Goal: Task Accomplishment & Management: Use online tool/utility

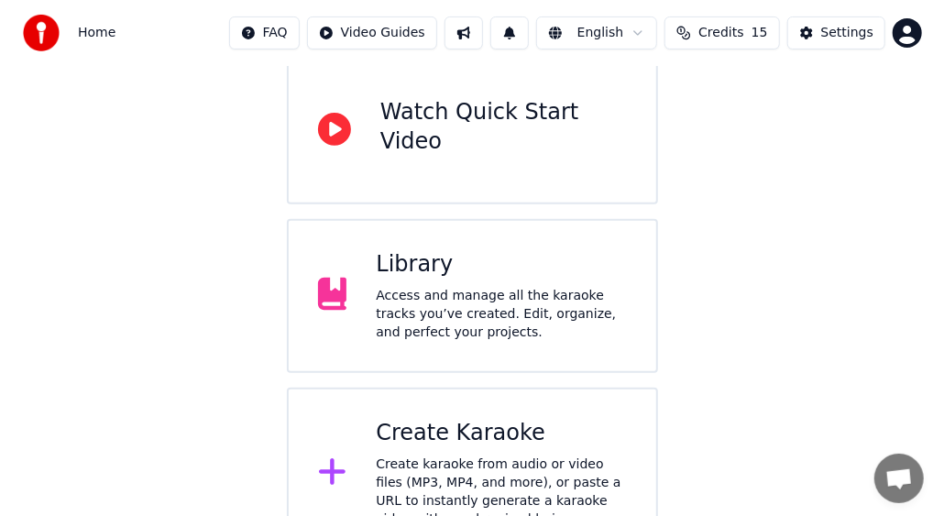
scroll to position [220, 0]
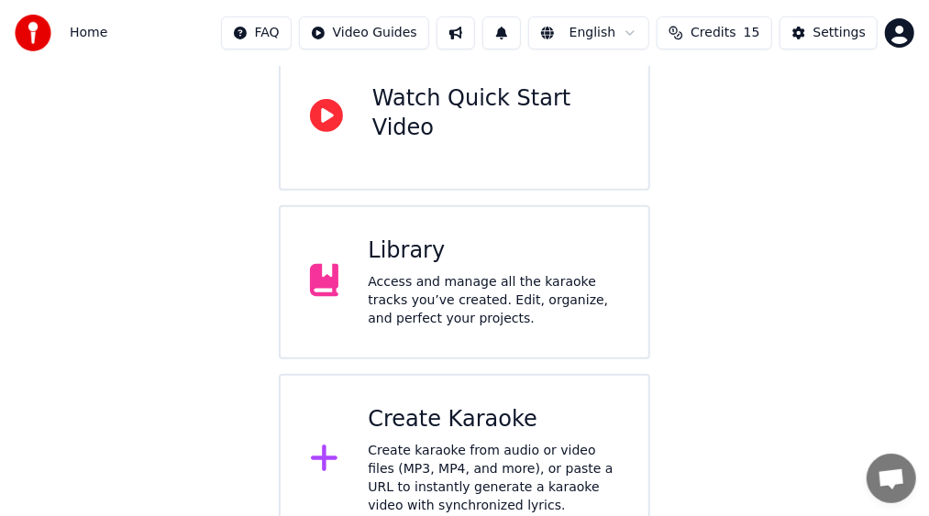
click at [474, 442] on div "Create karaoke from audio or video files (MP3, MP4, and more), or paste a URL t…" at bounding box center [493, 478] width 251 height 73
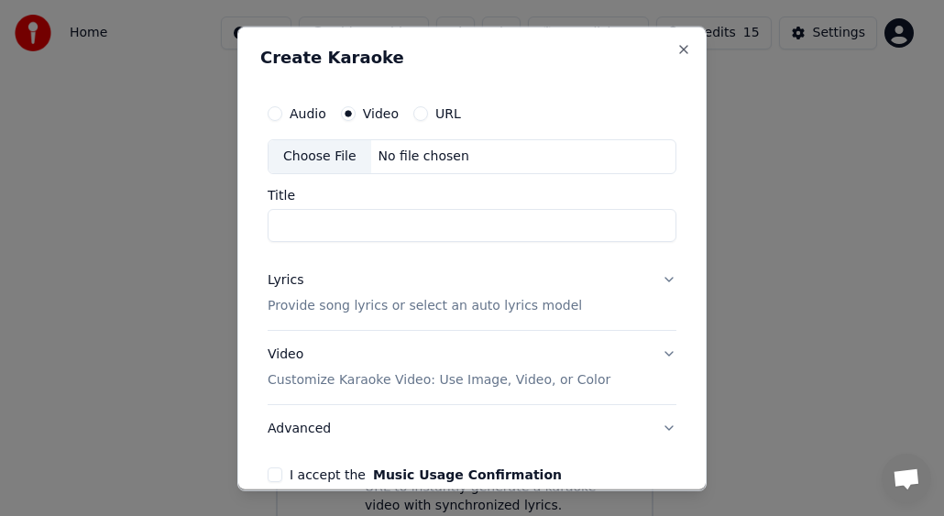
click at [314, 154] on div "Choose File" at bounding box center [320, 155] width 103 height 33
type input "**********"
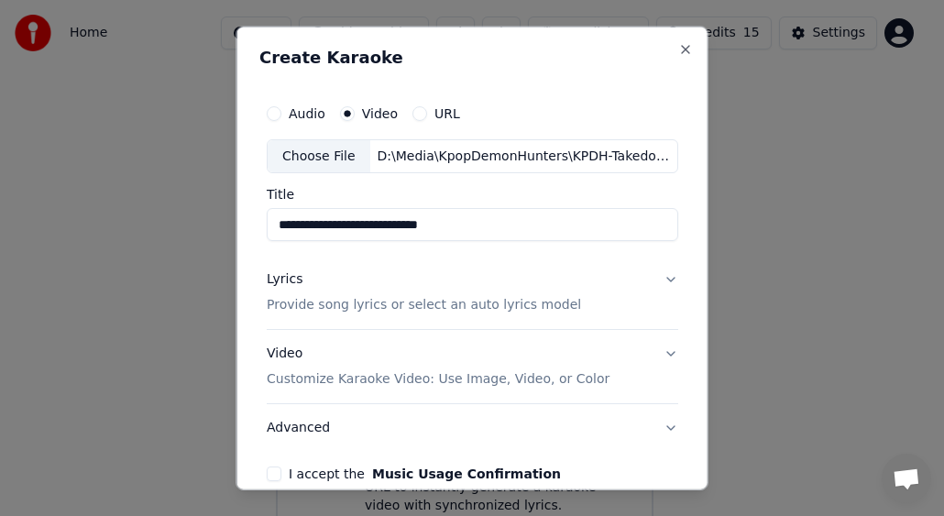
click at [655, 281] on button "Lyrics Provide song lyrics or select an auto lyrics model" at bounding box center [473, 292] width 412 height 73
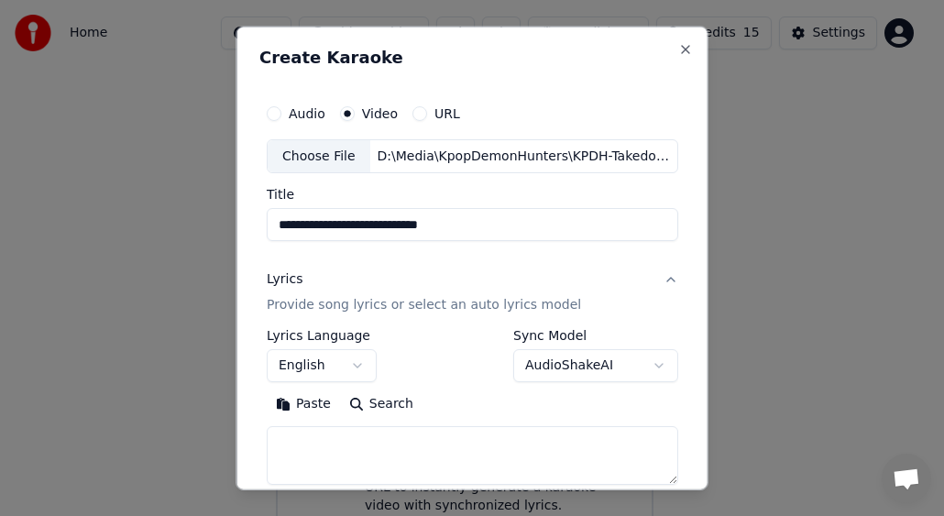
click at [356, 252] on div "**********" at bounding box center [472, 373] width 426 height 572
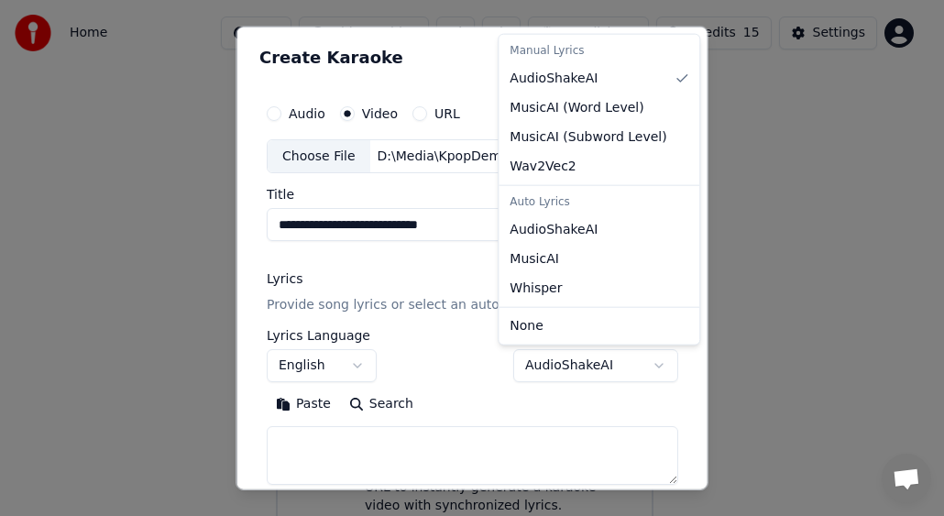
click at [572, 360] on body "**********" at bounding box center [464, 163] width 929 height 766
select select "*******"
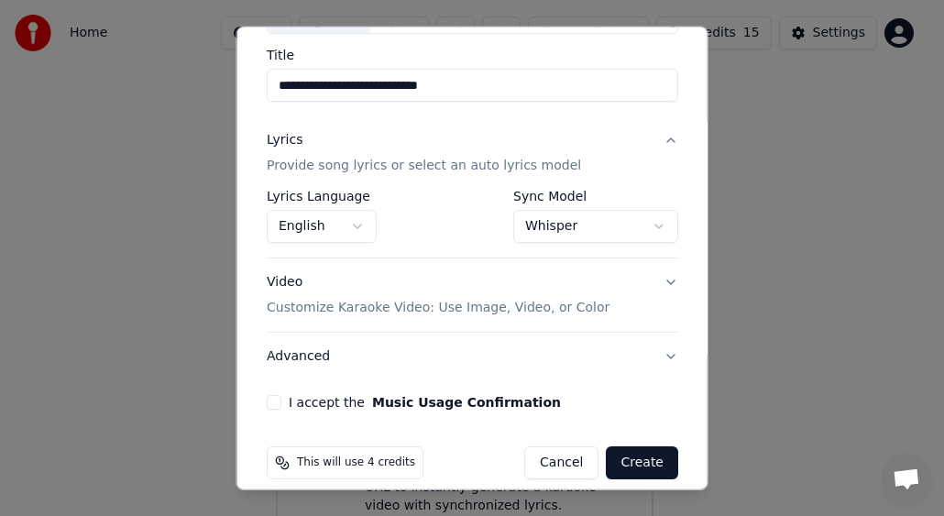
scroll to position [156, 0]
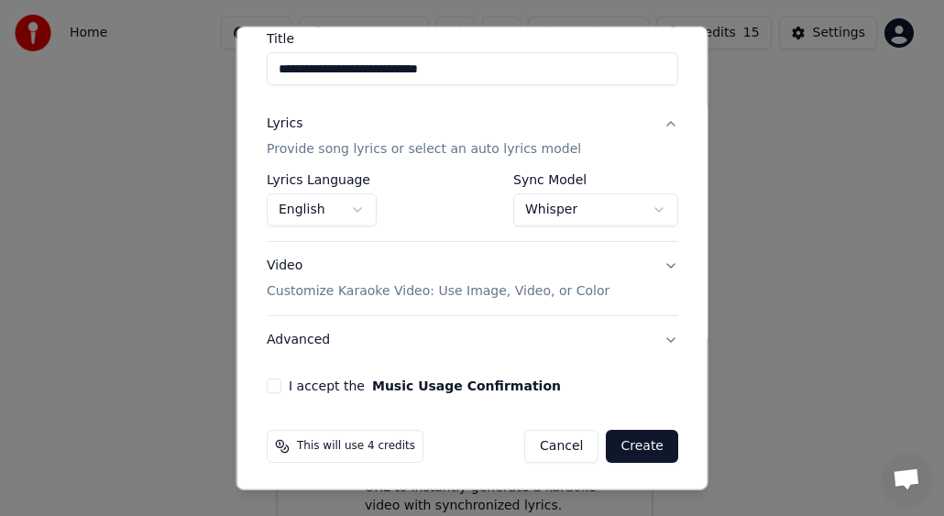
click at [273, 387] on button "I accept the Music Usage Confirmation" at bounding box center [274, 386] width 15 height 15
click at [635, 447] on button "Create" at bounding box center [642, 446] width 72 height 33
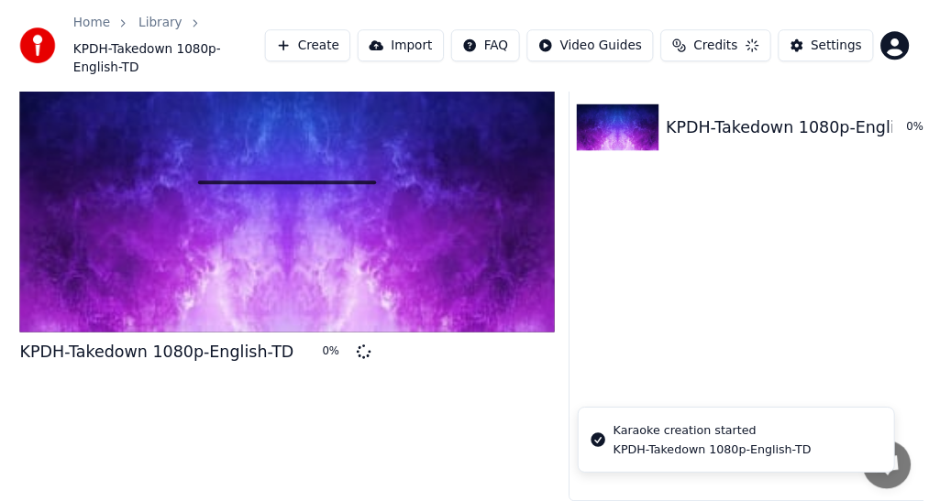
scroll to position [41, 0]
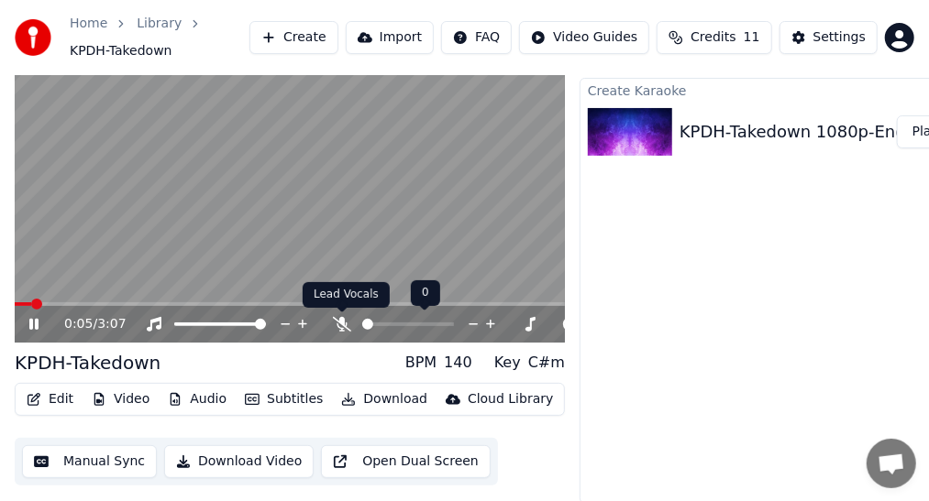
click at [347, 325] on icon at bounding box center [342, 324] width 18 height 15
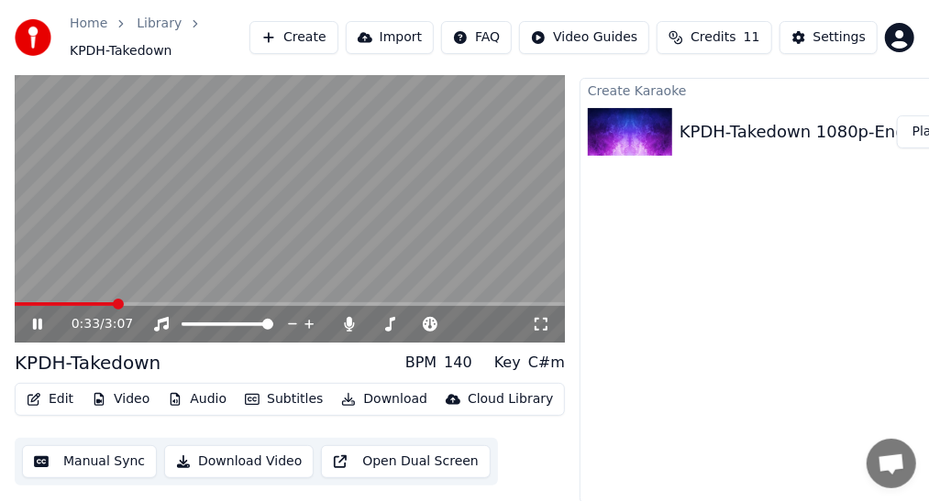
click at [101, 303] on span at bounding box center [65, 305] width 100 height 4
click at [97, 303] on span at bounding box center [56, 305] width 83 height 4
click at [212, 243] on video at bounding box center [290, 189] width 550 height 310
click at [221, 361] on div "KPDH-Takedown BPM 140 Key C#m" at bounding box center [290, 363] width 550 height 26
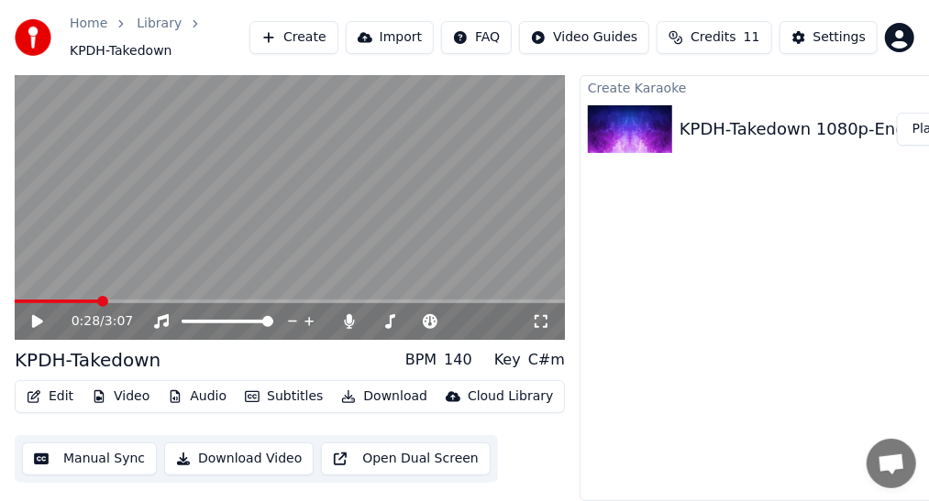
click at [277, 384] on button "Subtitles" at bounding box center [283, 397] width 93 height 26
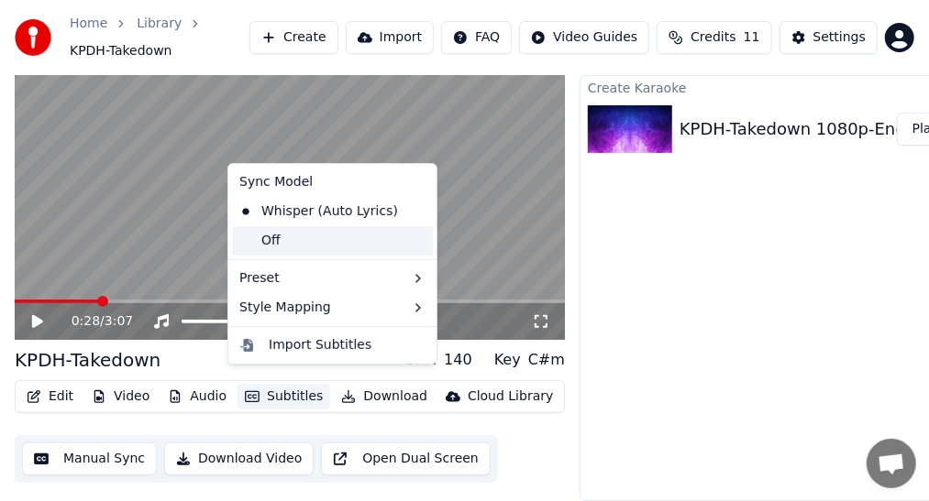
click at [301, 238] on div "Off" at bounding box center [332, 240] width 201 height 29
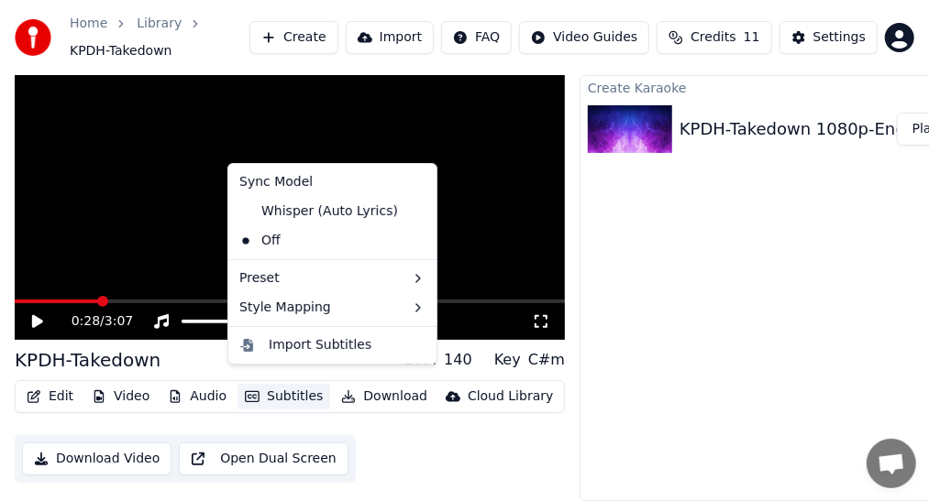
click at [281, 388] on button "Subtitles" at bounding box center [283, 397] width 93 height 26
click at [413, 211] on icon at bounding box center [419, 211] width 13 height 15
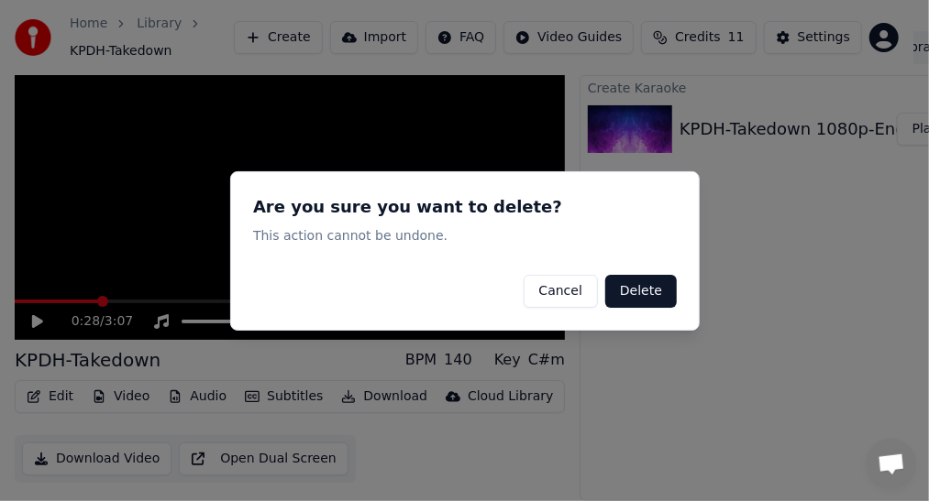
scroll to position [41, 0]
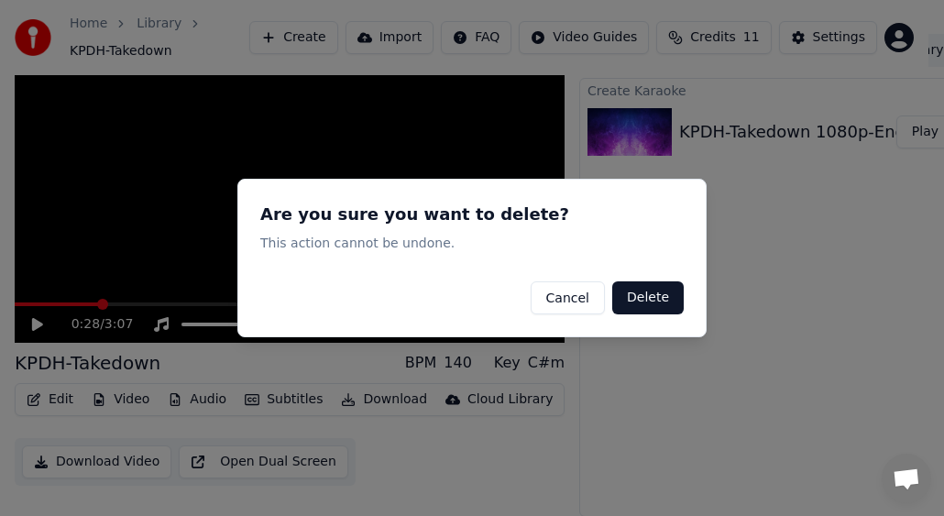
click at [654, 301] on button "Delete" at bounding box center [648, 297] width 72 height 33
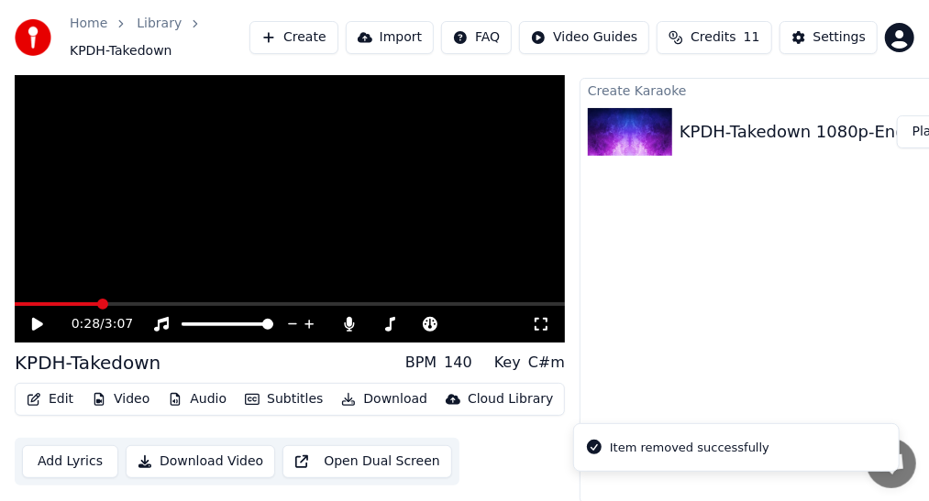
click at [278, 396] on button "Subtitles" at bounding box center [283, 400] width 93 height 26
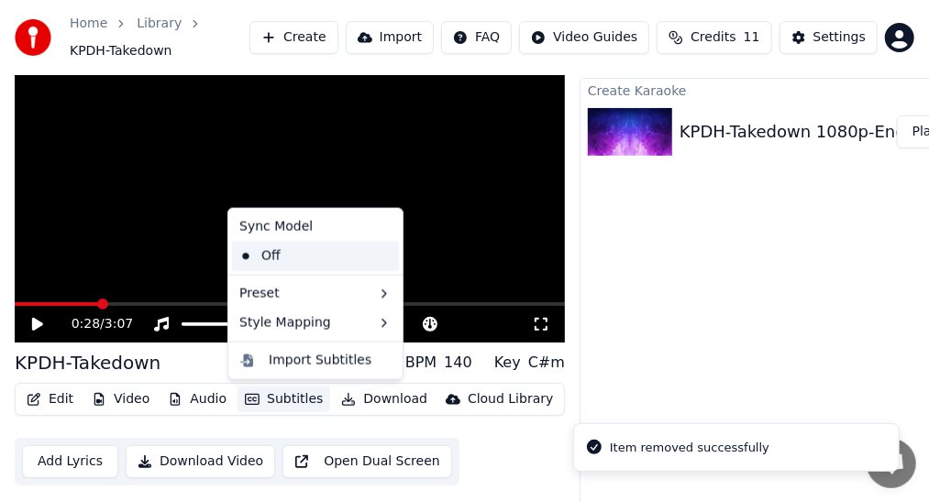
click at [336, 260] on div "Off" at bounding box center [315, 256] width 167 height 29
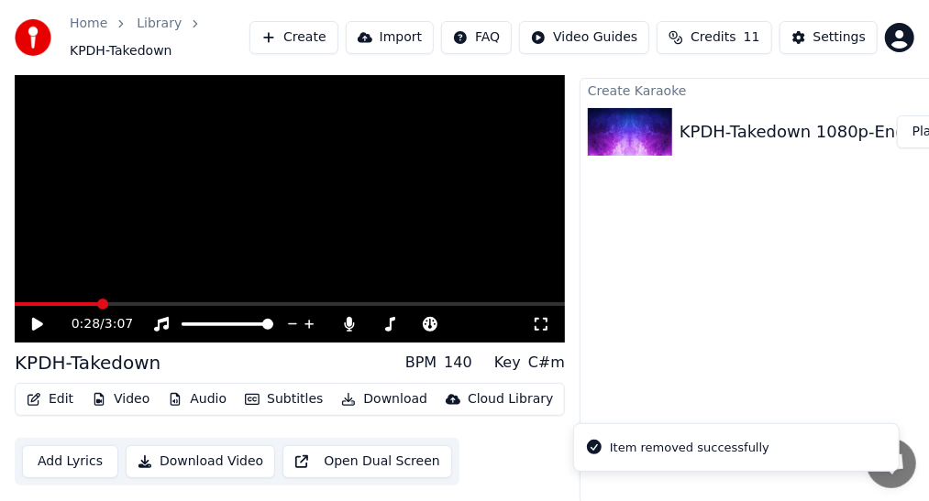
click at [272, 400] on button "Subtitles" at bounding box center [283, 400] width 93 height 26
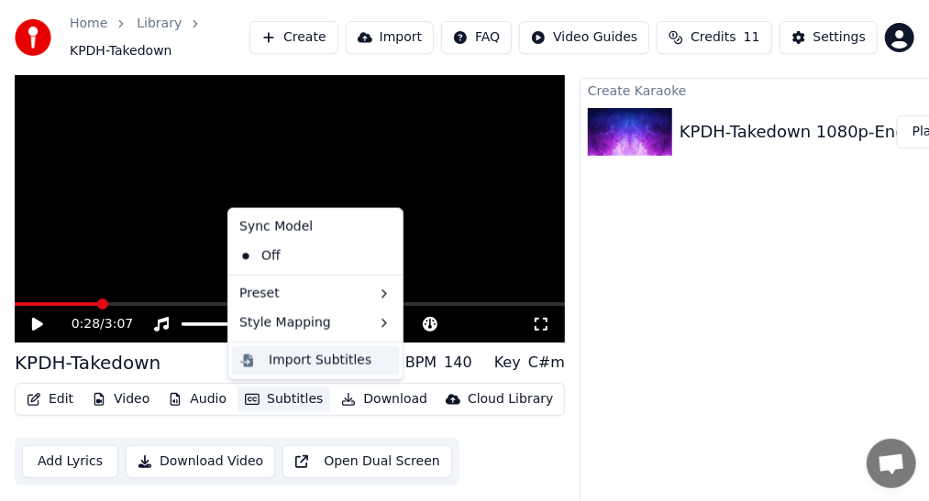
click at [306, 368] on div "Import Subtitles" at bounding box center [320, 361] width 103 height 18
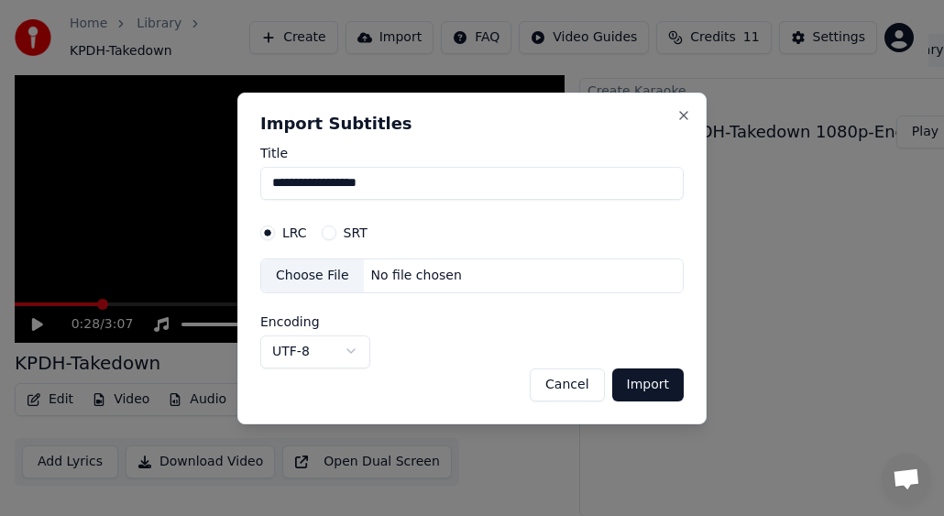
click at [563, 389] on button "Cancel" at bounding box center [567, 384] width 74 height 33
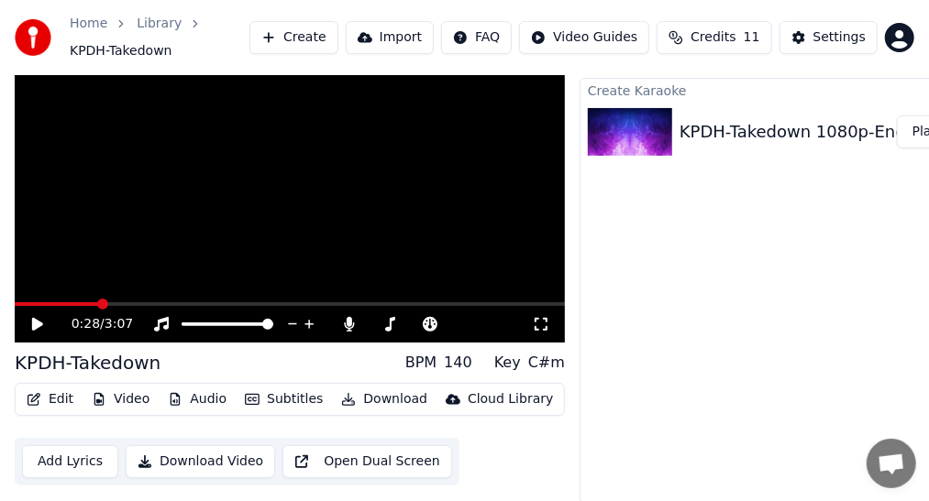
scroll to position [57, 0]
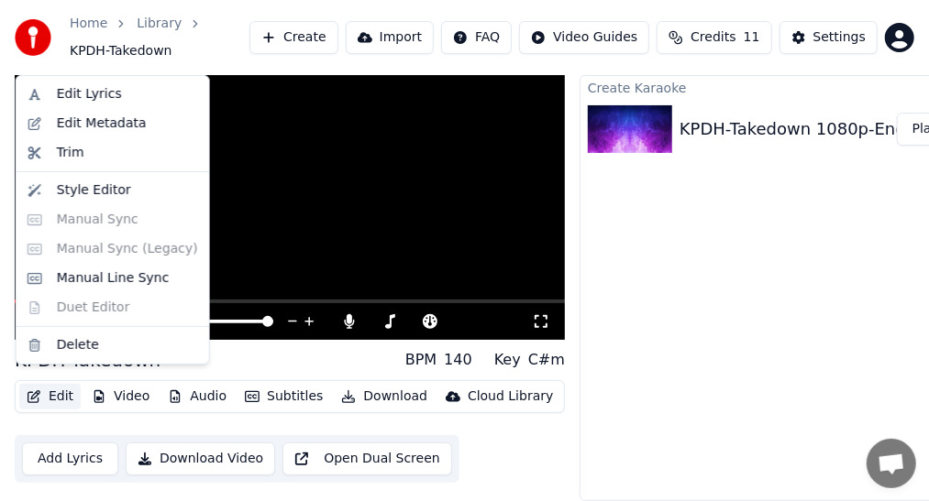
click at [61, 389] on button "Edit" at bounding box center [49, 397] width 61 height 26
click at [126, 106] on div "Edit Lyrics" at bounding box center [112, 94] width 185 height 29
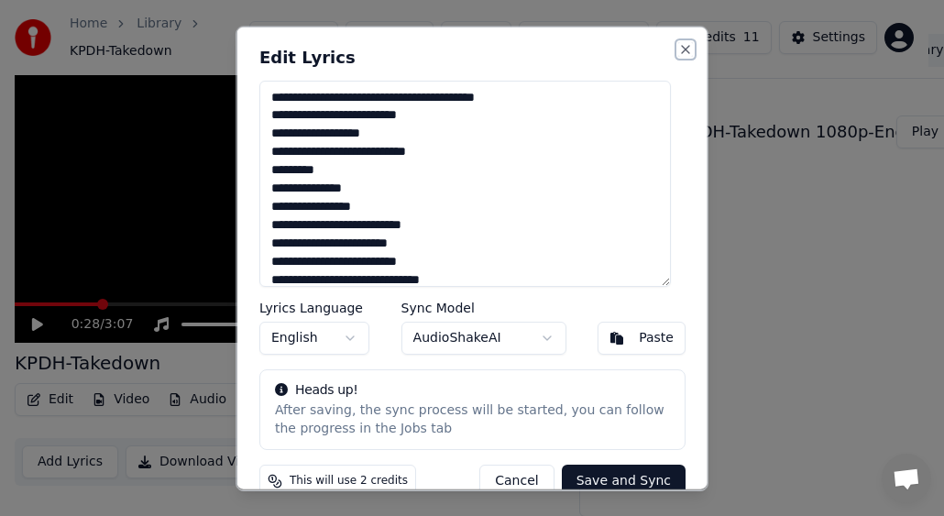
click at [678, 50] on button "Close" at bounding box center [685, 48] width 15 height 15
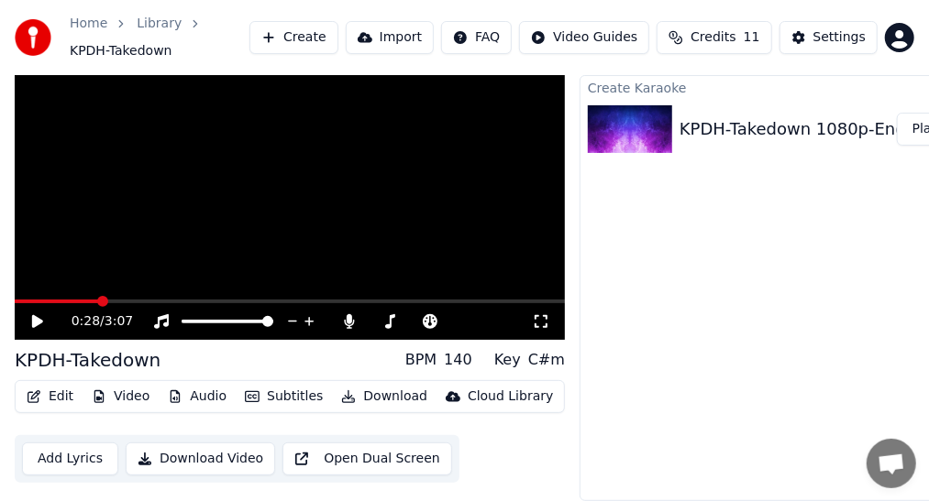
scroll to position [57, 0]
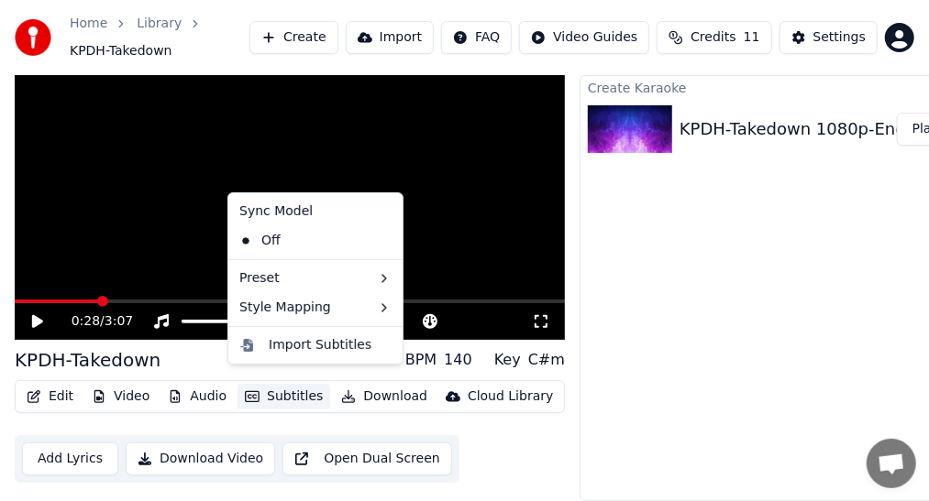
click at [281, 384] on button "Subtitles" at bounding box center [283, 397] width 93 height 26
click at [287, 248] on div "Off" at bounding box center [315, 240] width 167 height 29
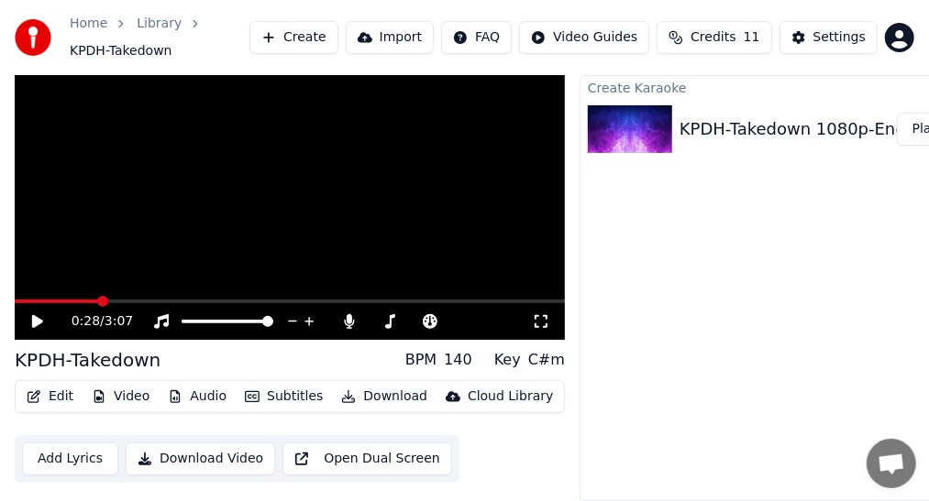
click at [283, 386] on button "Subtitles" at bounding box center [283, 397] width 93 height 26
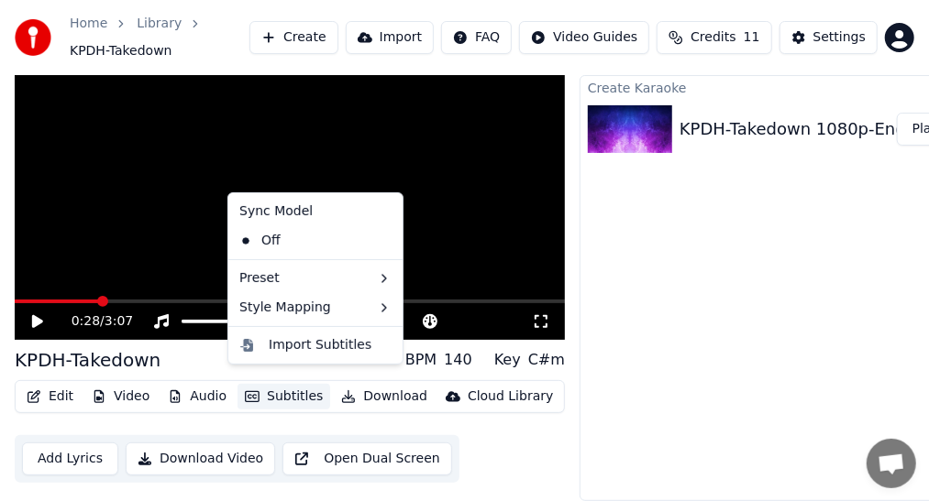
click at [289, 219] on div "Sync Model" at bounding box center [315, 211] width 167 height 29
click at [286, 208] on div "Sync Model" at bounding box center [315, 211] width 167 height 29
click at [281, 208] on div "Sync Model" at bounding box center [315, 211] width 167 height 29
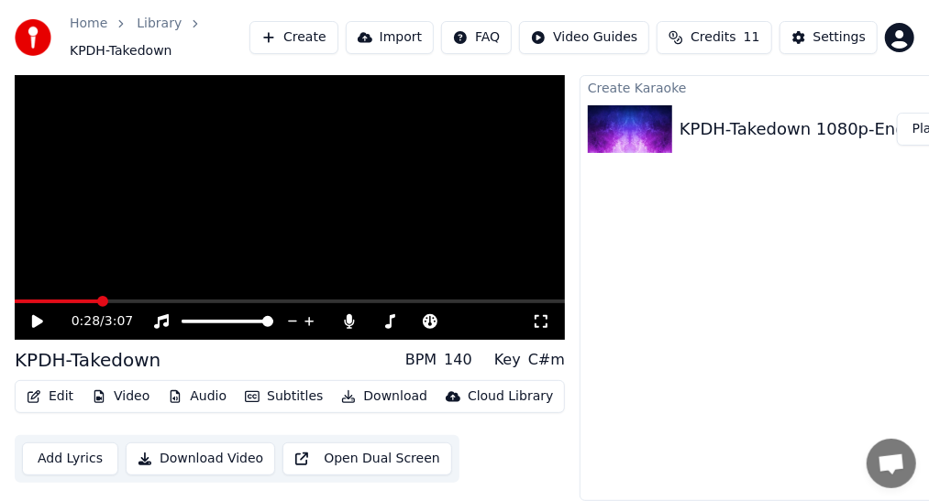
click at [724, 123] on div "KPDH-Takedown 1080p-English-TD" at bounding box center [820, 129] width 282 height 26
click at [155, 20] on link "Library" at bounding box center [159, 24] width 45 height 18
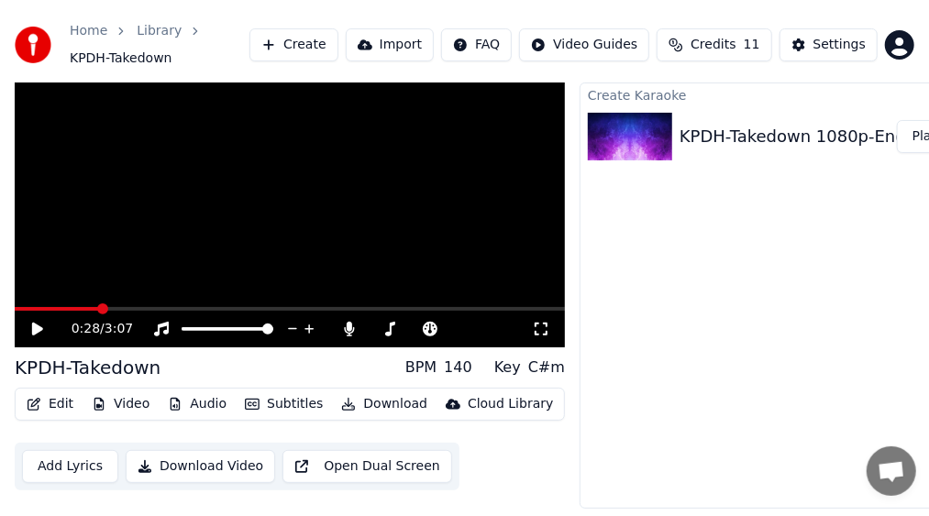
scroll to position [48, 0]
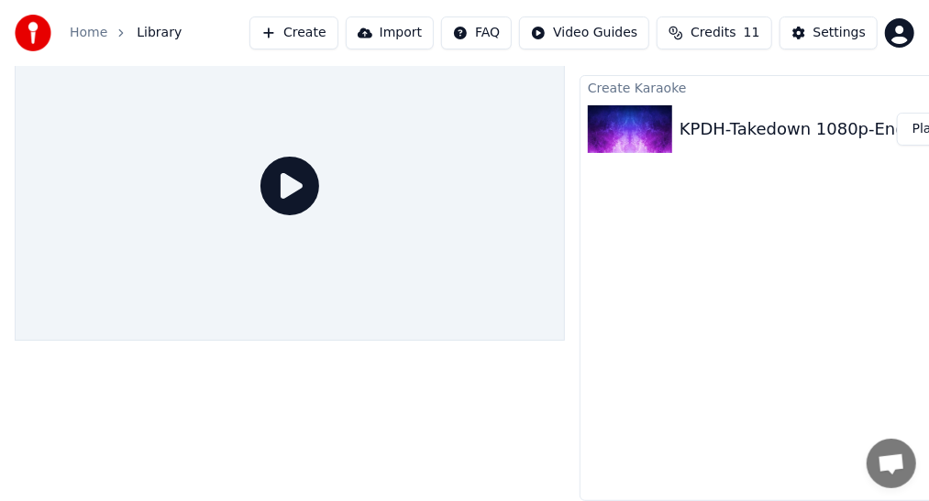
click at [717, 127] on div "KPDH-Takedown 1080p-English-TD" at bounding box center [820, 129] width 282 height 26
click at [277, 176] on icon at bounding box center [289, 186] width 59 height 59
click at [710, 131] on div "KPDH-Takedown 1080p-English-TD Play" at bounding box center [785, 129] width 411 height 62
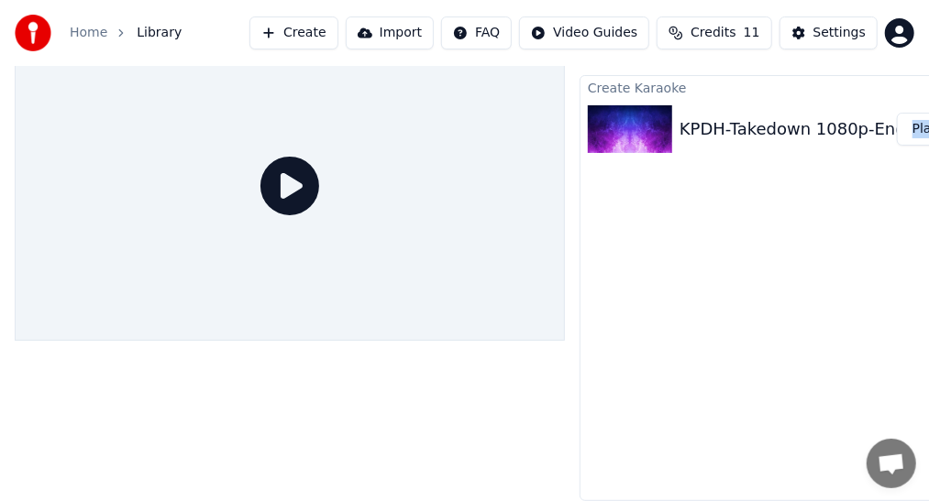
click at [710, 131] on div "KPDH-Takedown 1080p-English-TD Play" at bounding box center [785, 129] width 411 height 62
click at [80, 35] on link "Home" at bounding box center [89, 33] width 38 height 18
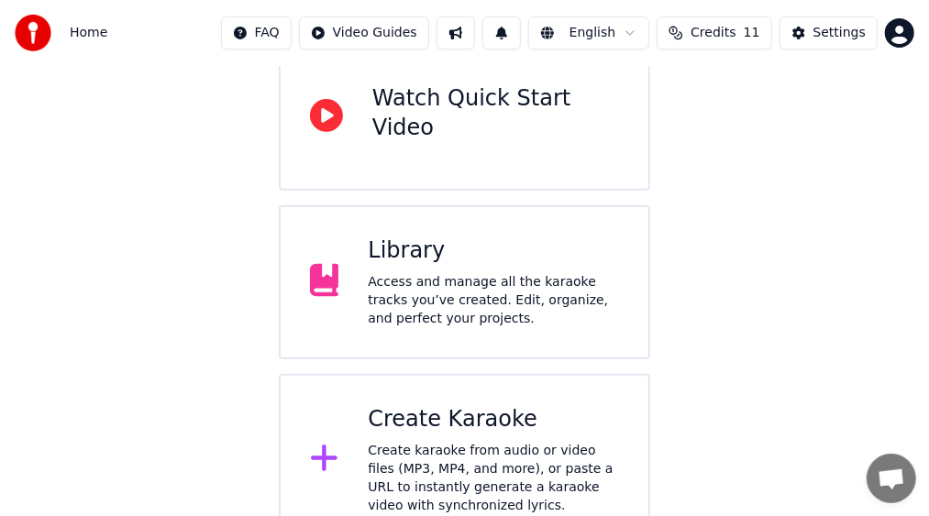
click at [442, 281] on div "Access and manage all the karaoke tracks you’ve created. Edit, organize, and pe…" at bounding box center [493, 300] width 251 height 55
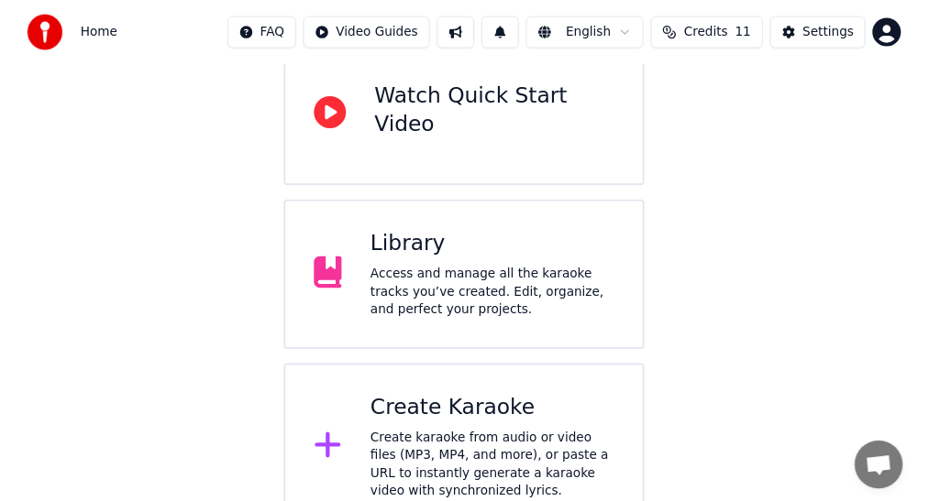
scroll to position [48, 0]
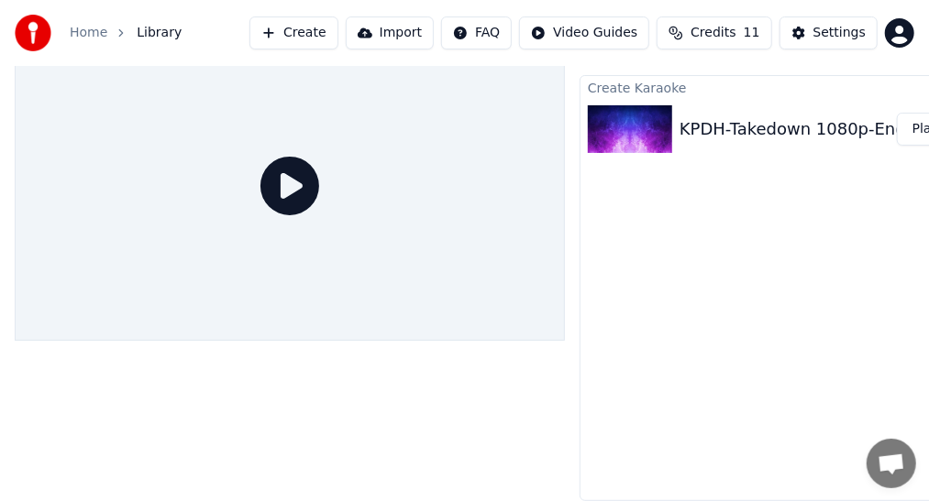
click at [768, 123] on div "KPDH-Takedown 1080p-English-TD" at bounding box center [820, 129] width 282 height 26
click at [912, 120] on button "Play" at bounding box center [926, 129] width 58 height 33
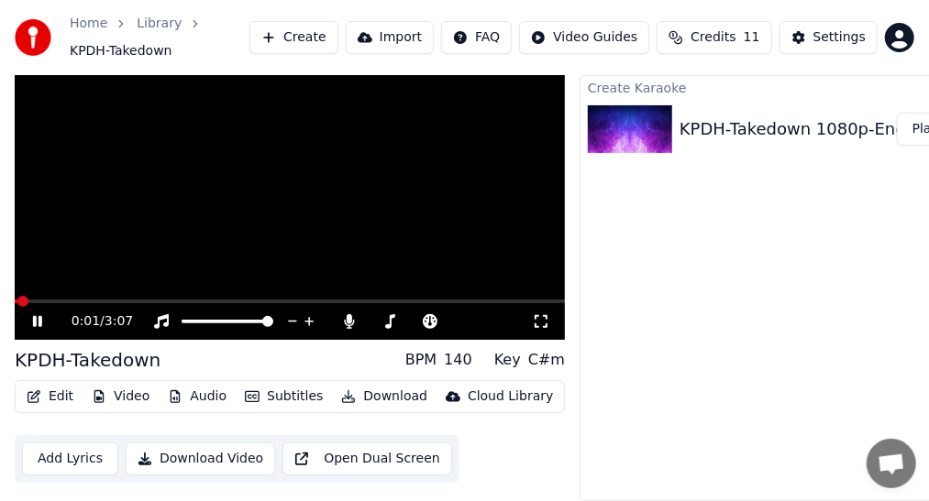
click at [280, 384] on button "Subtitles" at bounding box center [283, 397] width 93 height 26
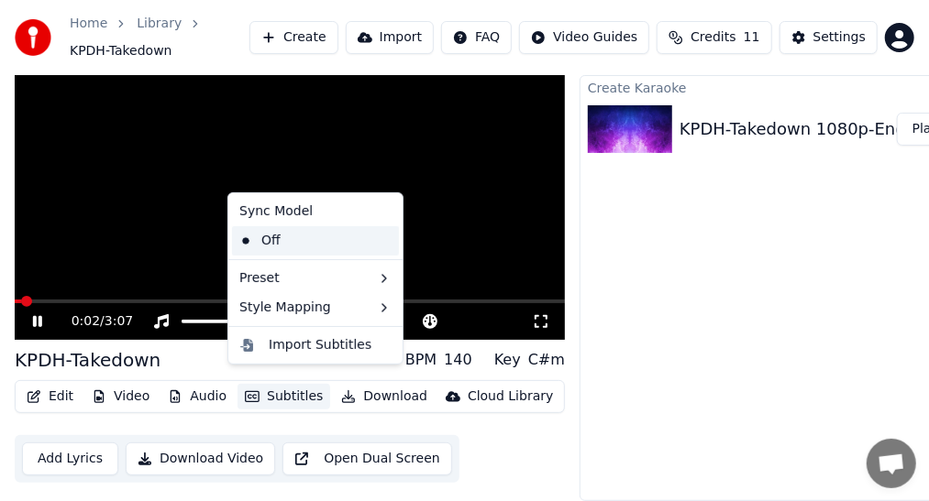
click at [302, 244] on div "Off" at bounding box center [315, 240] width 167 height 29
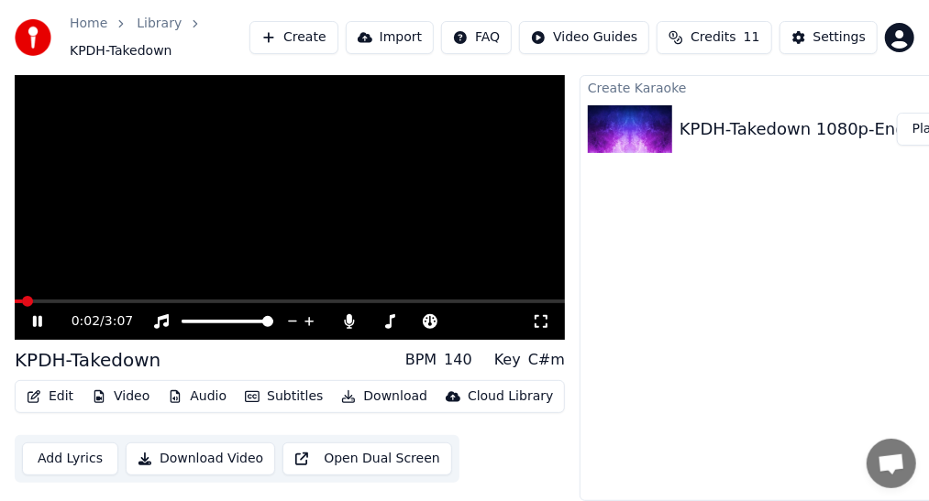
click at [300, 218] on video at bounding box center [290, 186] width 550 height 310
click at [296, 242] on video at bounding box center [290, 186] width 550 height 310
click at [66, 300] on span at bounding box center [290, 302] width 550 height 4
click at [171, 249] on video at bounding box center [290, 186] width 550 height 310
drag, startPoint x: 396, startPoint y: 39, endPoint x: 315, endPoint y: 39, distance: 80.7
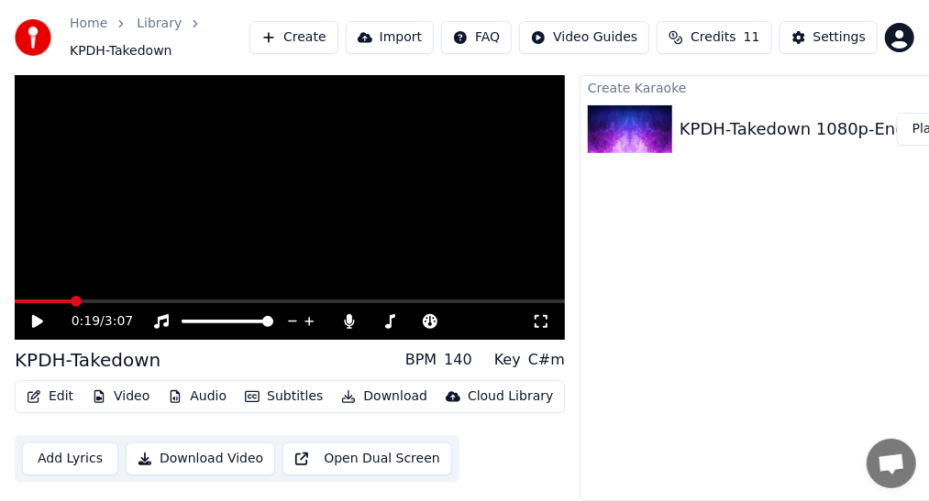
click at [315, 40] on div "Create Import FAQ Video Guides Credits 11 Settings" at bounding box center [581, 37] width 665 height 33
click at [315, 37] on button "Create" at bounding box center [293, 37] width 89 height 33
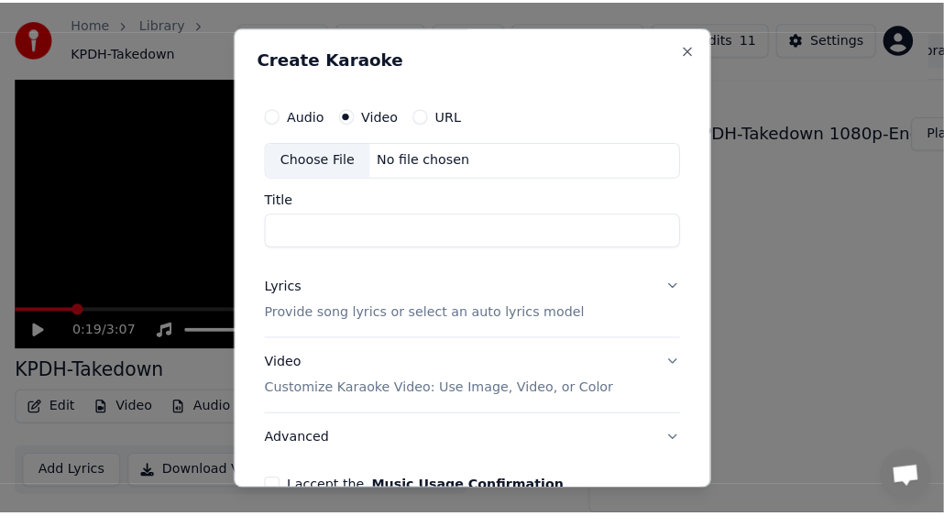
scroll to position [41, 0]
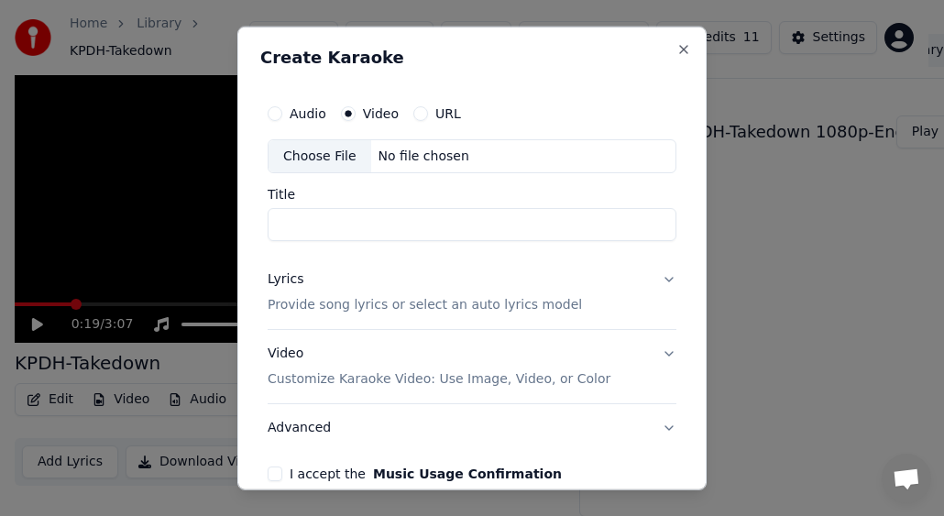
click at [334, 159] on div "Choose File" at bounding box center [320, 155] width 103 height 33
type input "**********"
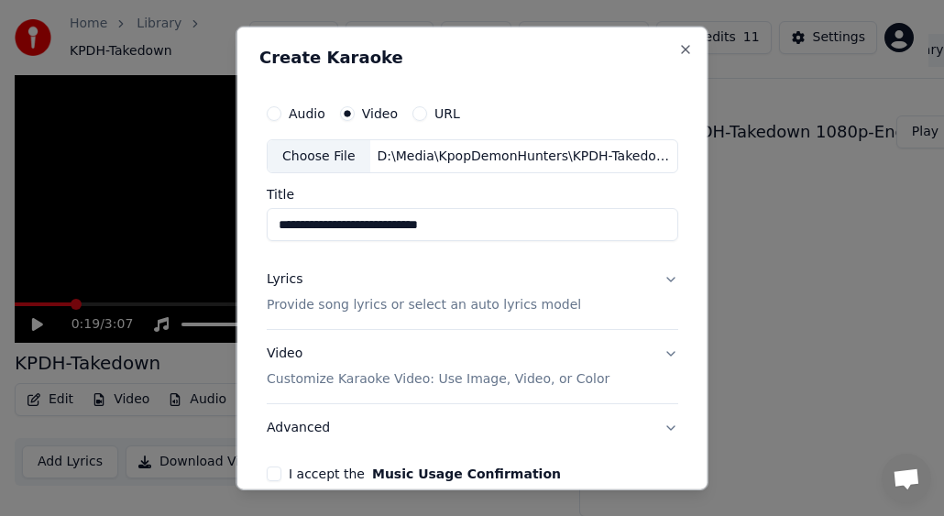
click at [655, 280] on button "Lyrics Provide song lyrics or select an auto lyrics model" at bounding box center [473, 292] width 412 height 73
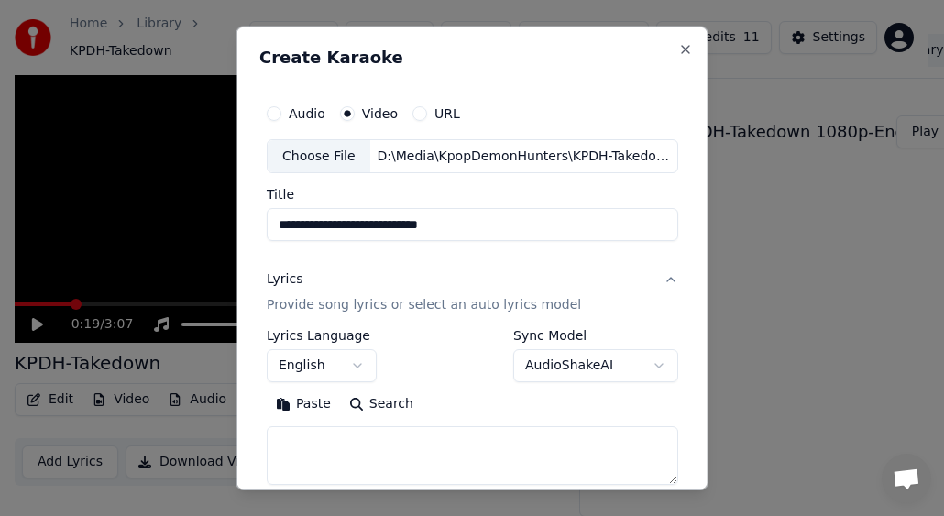
click at [370, 267] on button "Lyrics Provide song lyrics or select an auto lyrics model" at bounding box center [473, 292] width 412 height 73
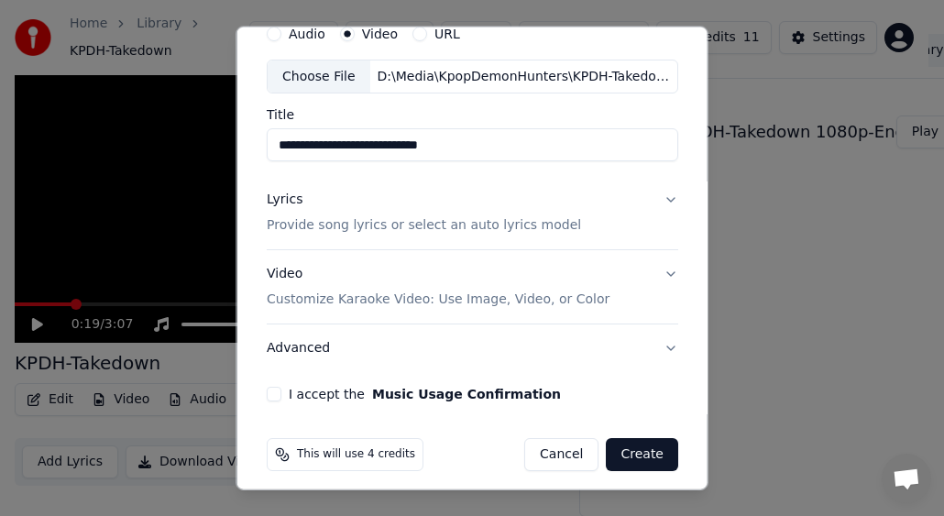
scroll to position [88, 0]
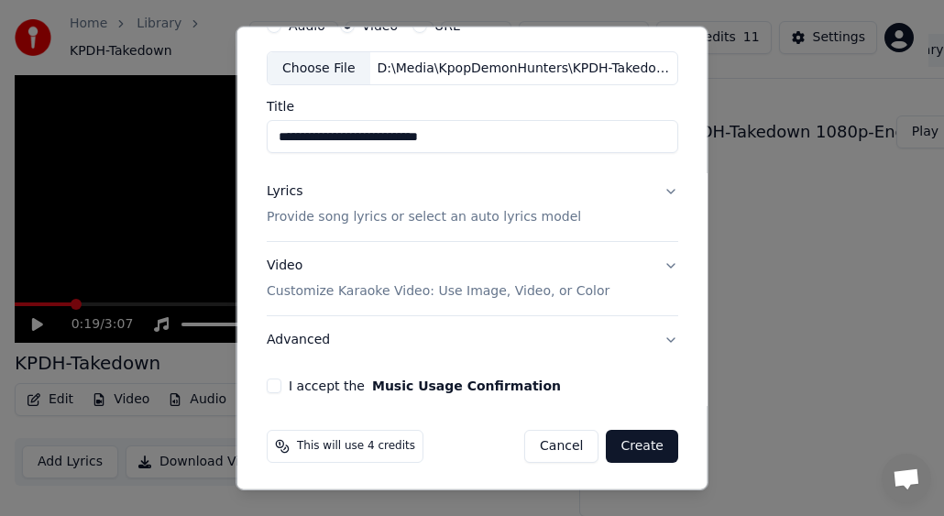
click at [646, 189] on button "Lyrics Provide song lyrics or select an auto lyrics model" at bounding box center [473, 204] width 412 height 73
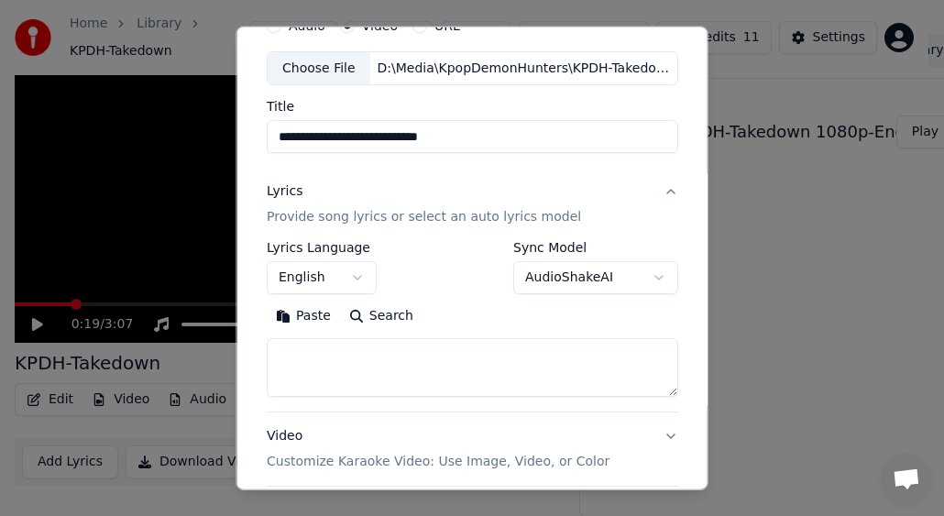
click at [399, 369] on textarea at bounding box center [473, 367] width 412 height 59
paste textarea "**********"
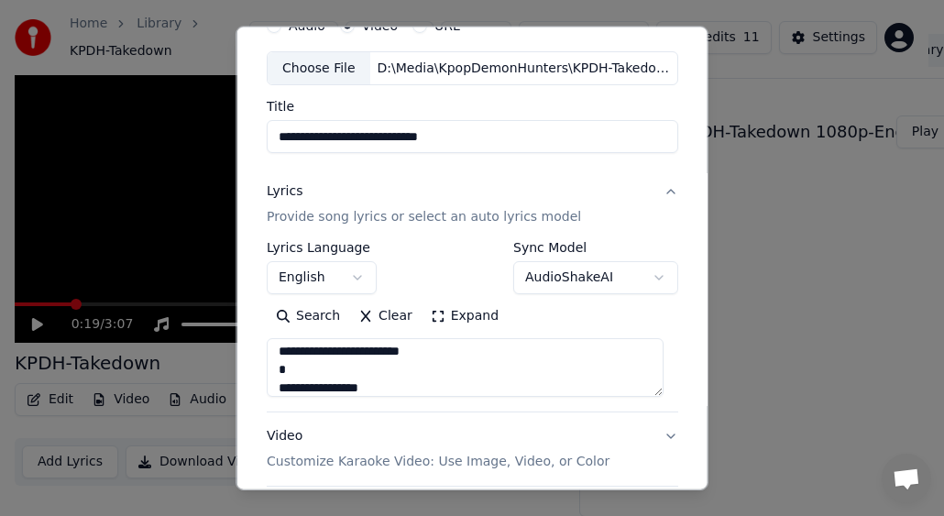
scroll to position [104, 0]
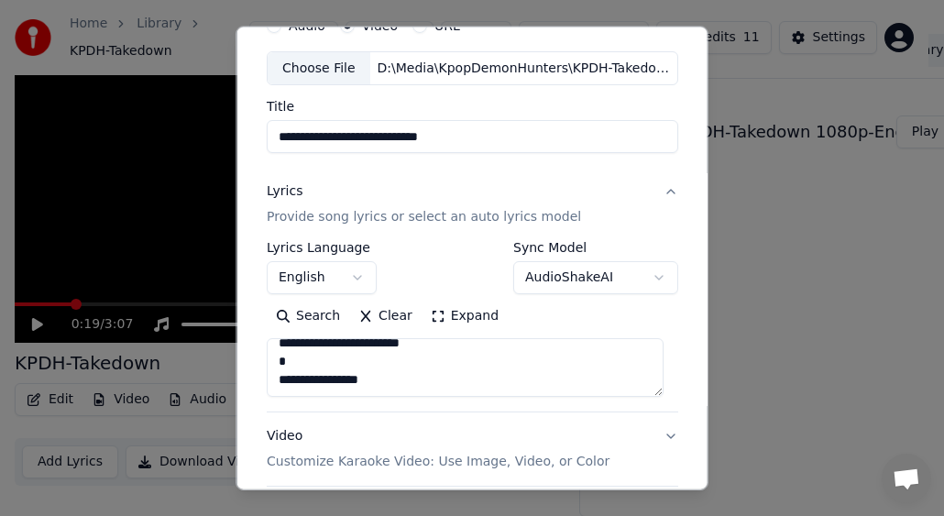
click at [467, 358] on textarea "**********" at bounding box center [465, 367] width 397 height 59
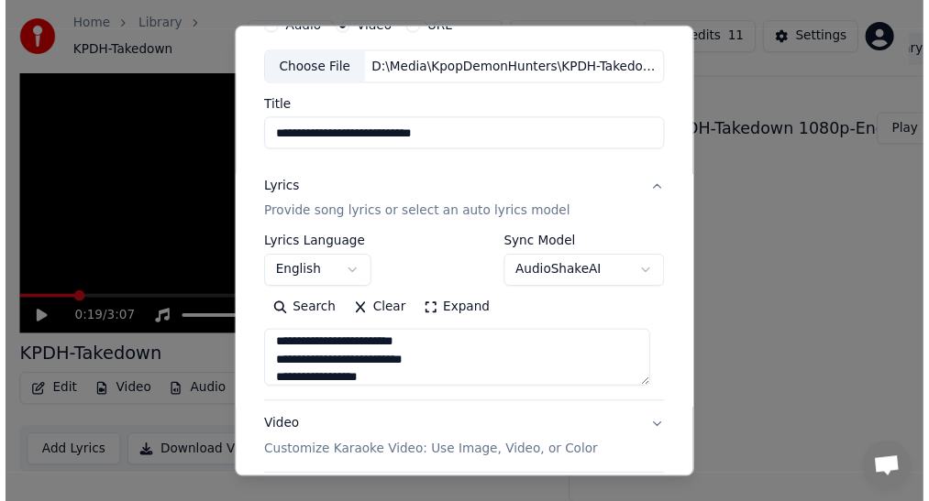
scroll to position [40, 0]
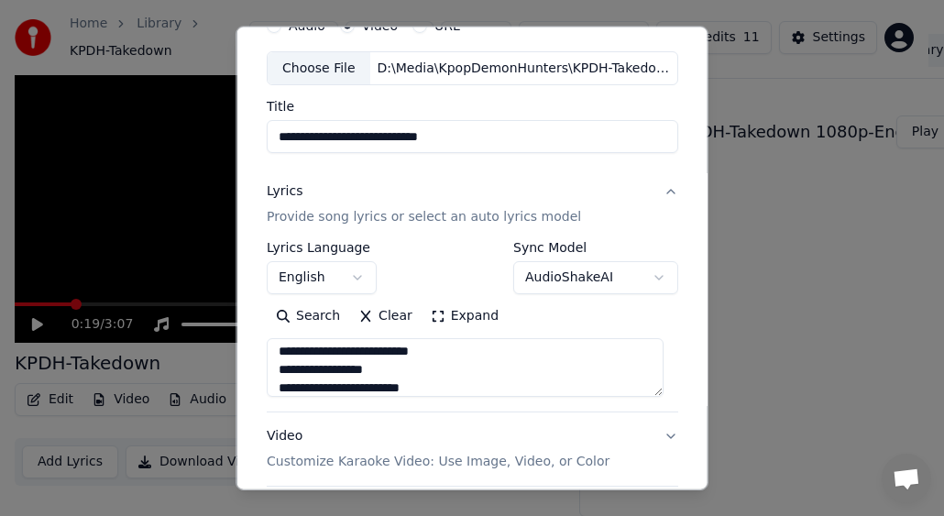
type textarea "**********"
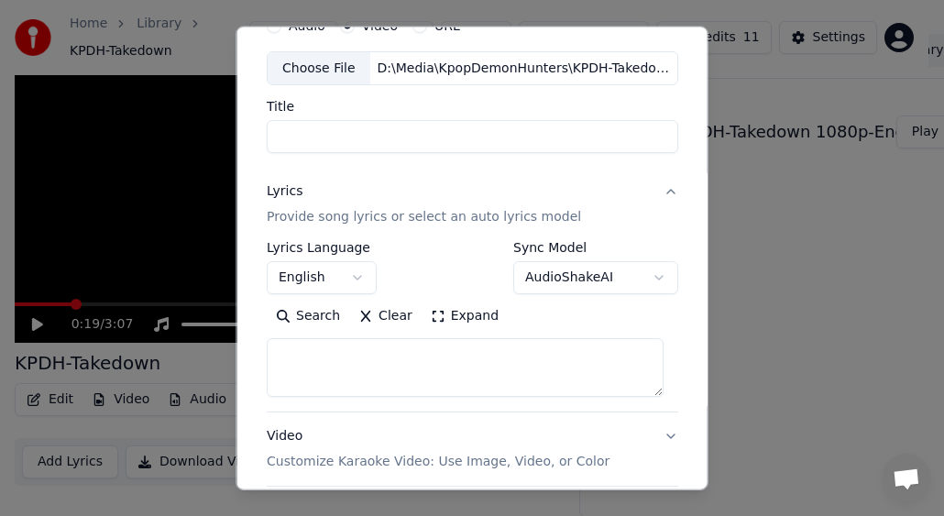
scroll to position [0, 0]
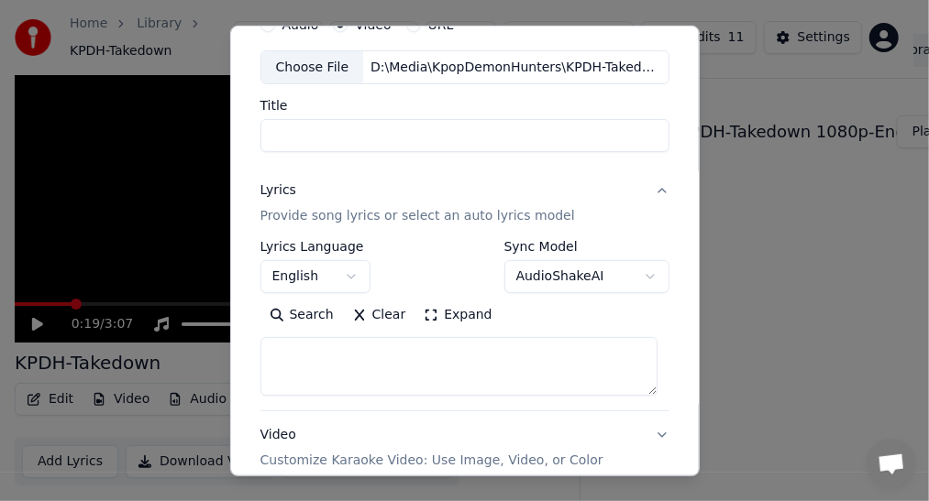
select select
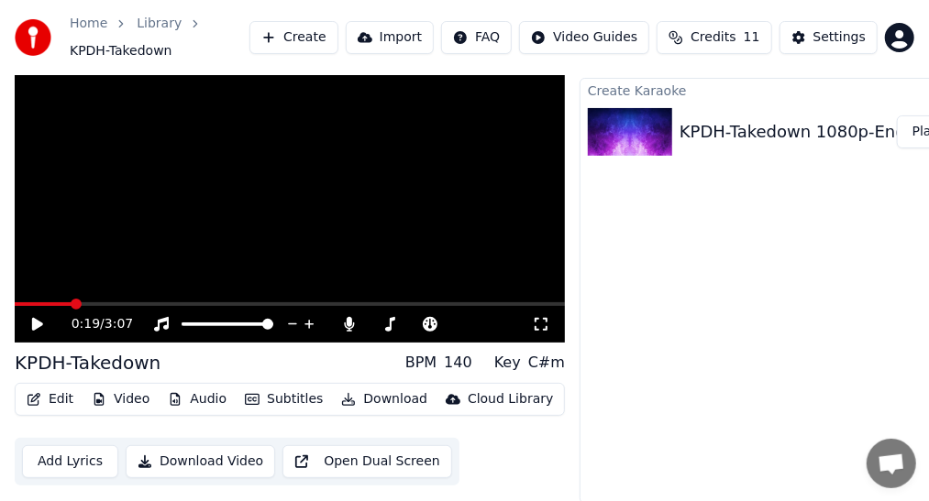
click at [44, 325] on icon at bounding box center [50, 324] width 42 height 15
click at [64, 306] on span at bounding box center [44, 305] width 59 height 4
click at [52, 306] on span at bounding box center [34, 305] width 39 height 4
click at [41, 306] on span at bounding box center [28, 305] width 27 height 4
click at [33, 303] on span at bounding box center [25, 305] width 20 height 4
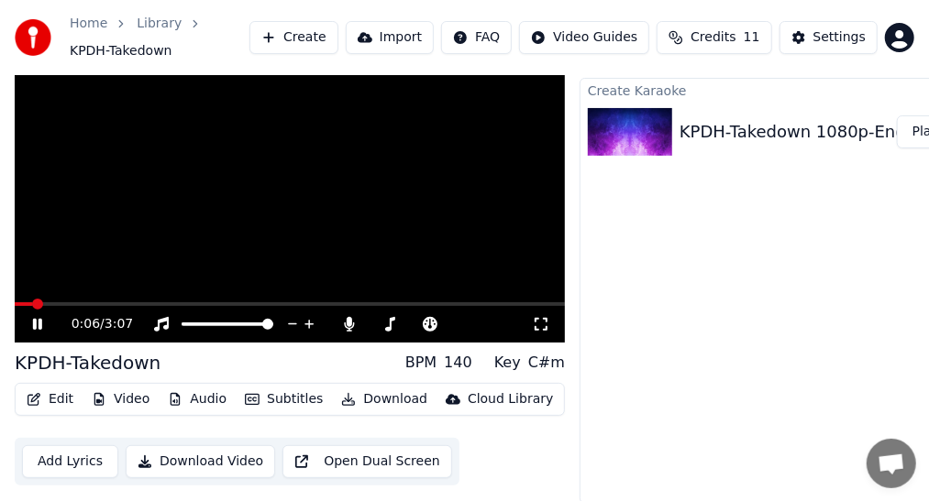
click at [32, 303] on span at bounding box center [23, 305] width 17 height 4
click at [28, 303] on span at bounding box center [24, 305] width 18 height 4
click at [26, 303] on span at bounding box center [21, 305] width 12 height 4
click at [37, 319] on icon at bounding box center [50, 324] width 42 height 15
click at [229, 432] on div "Edit Video Audio Subtitles Download Cloud Library Add Lyrics Download Video Ope…" at bounding box center [290, 434] width 550 height 103
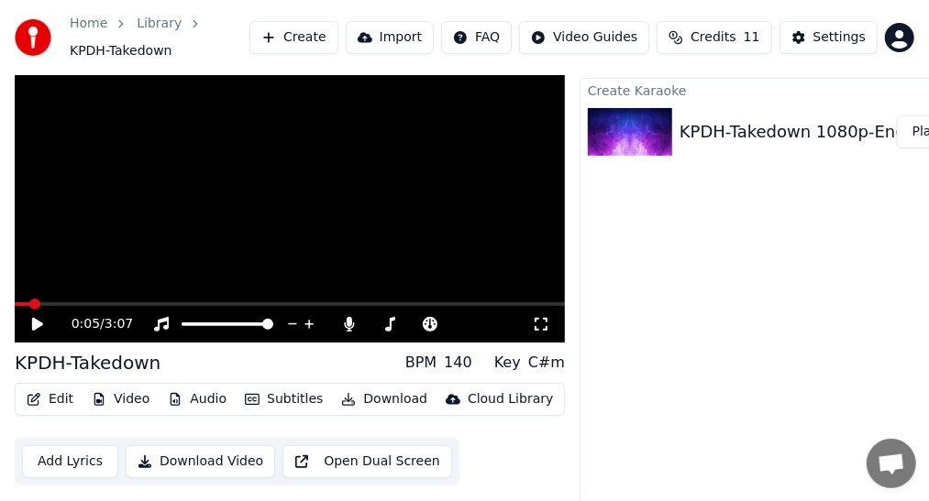
click at [303, 36] on button "Create" at bounding box center [293, 37] width 89 height 33
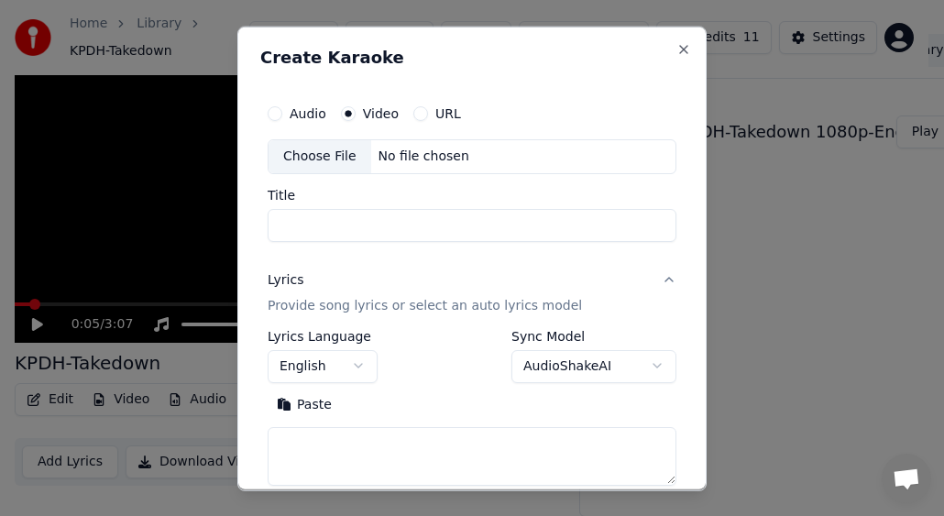
drag, startPoint x: 455, startPoint y: 46, endPoint x: 523, endPoint y: 9, distance: 77.1
click at [491, 112] on div "**********" at bounding box center [471, 258] width 469 height 465
drag, startPoint x: 629, startPoint y: 40, endPoint x: 581, endPoint y: 59, distance: 51.1
click at [636, 33] on div "**********" at bounding box center [471, 258] width 469 height 465
click at [336, 156] on div "Choose File" at bounding box center [320, 155] width 103 height 33
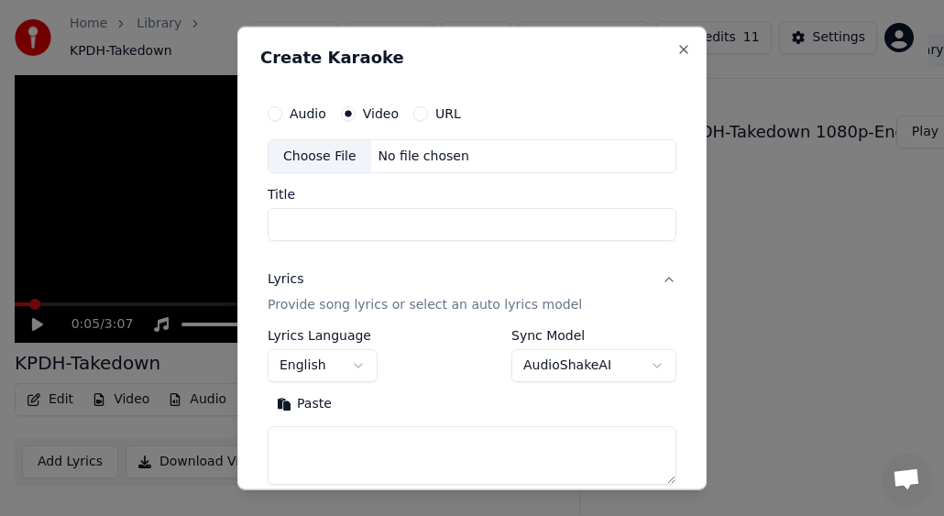
type input "**********"
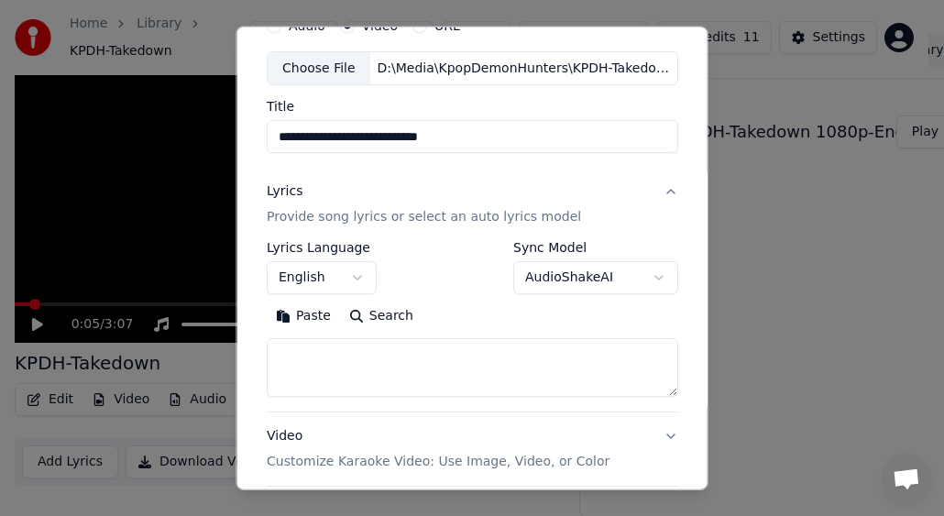
scroll to position [92, 0]
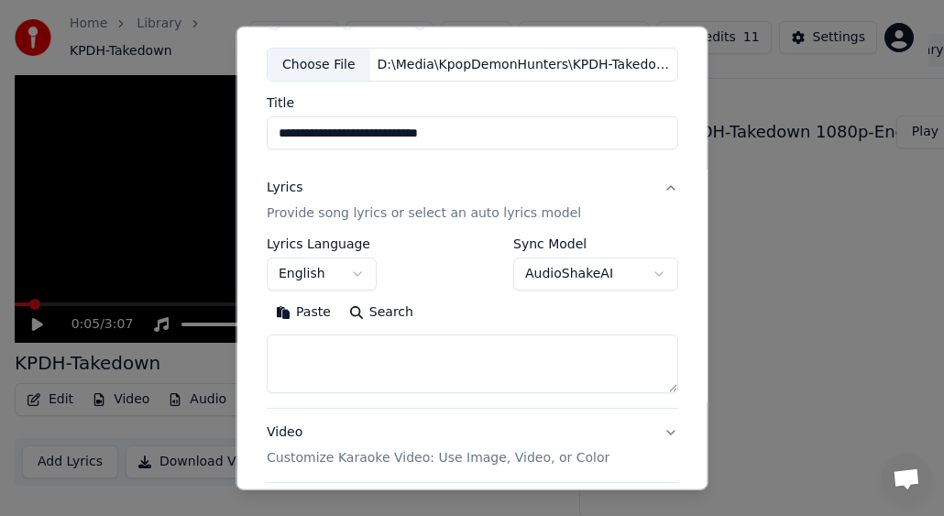
click at [376, 356] on textarea at bounding box center [473, 364] width 412 height 59
paste textarea "**********"
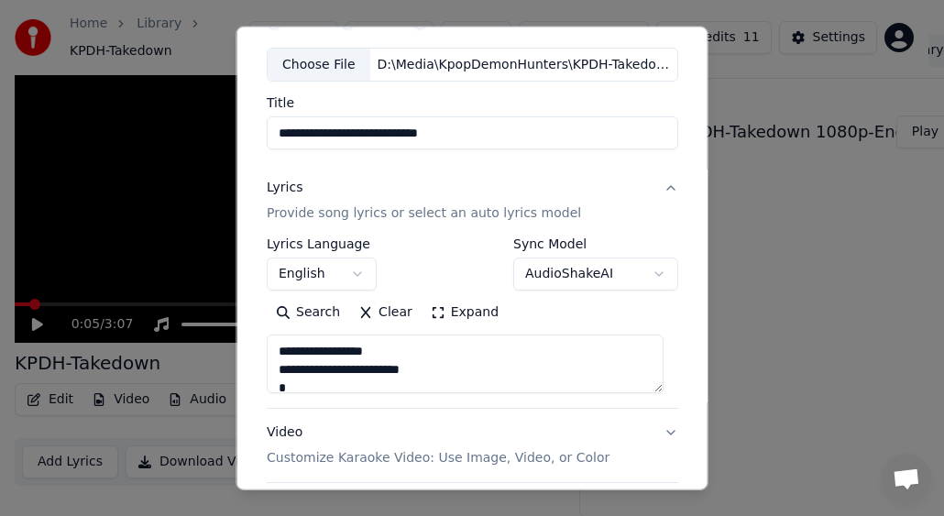
scroll to position [95, 0]
click at [355, 361] on textarea "**********" at bounding box center [465, 364] width 397 height 59
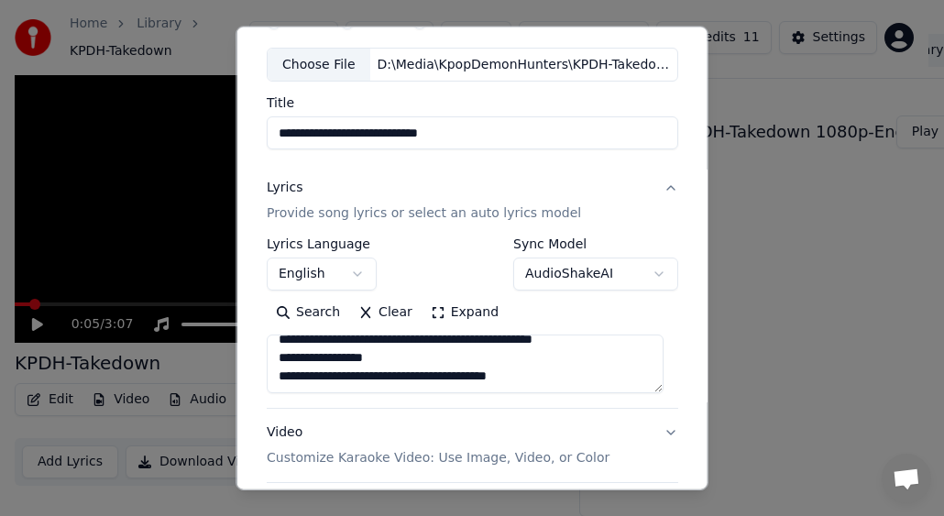
scroll to position [40, 0]
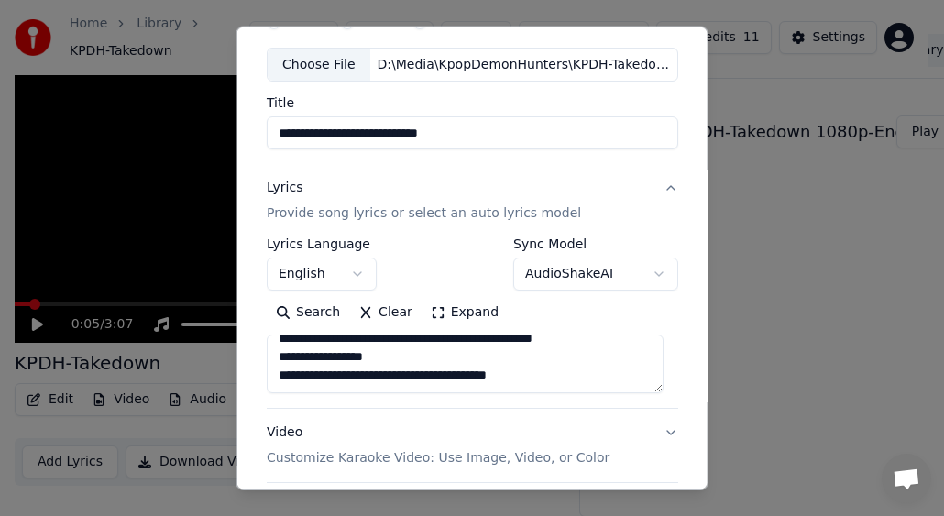
click at [372, 380] on textarea "**********" at bounding box center [465, 364] width 397 height 59
paste textarea "**********"
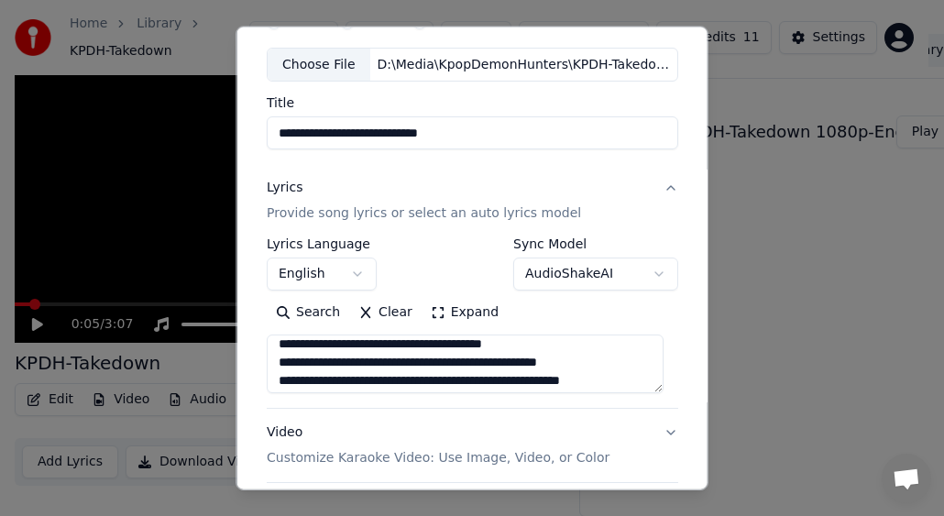
scroll to position [59, 0]
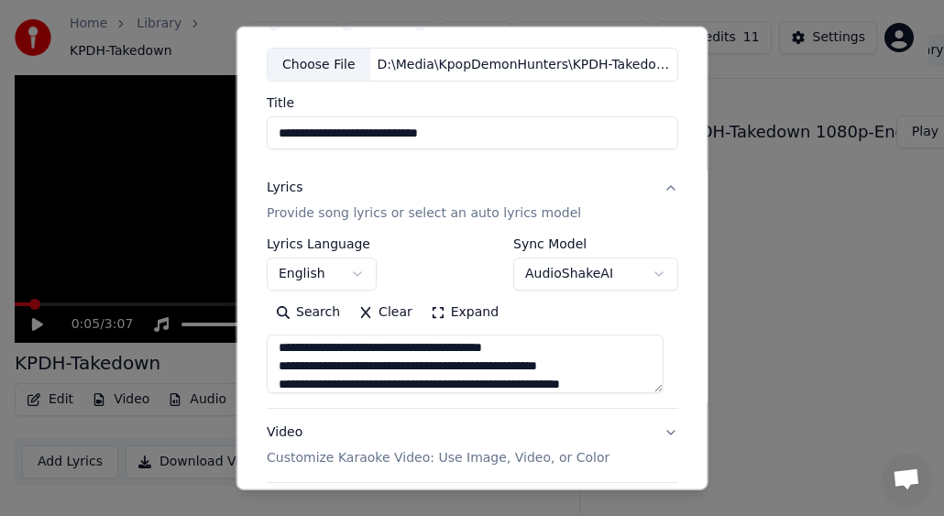
click at [567, 348] on textarea "**********" at bounding box center [465, 364] width 397 height 59
click at [380, 369] on textarea "**********" at bounding box center [465, 364] width 397 height 59
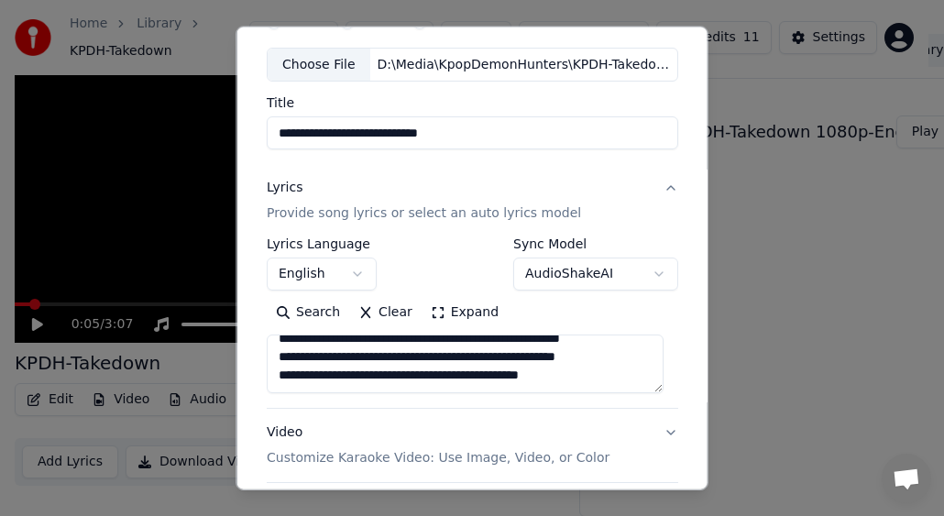
paste textarea "**********"
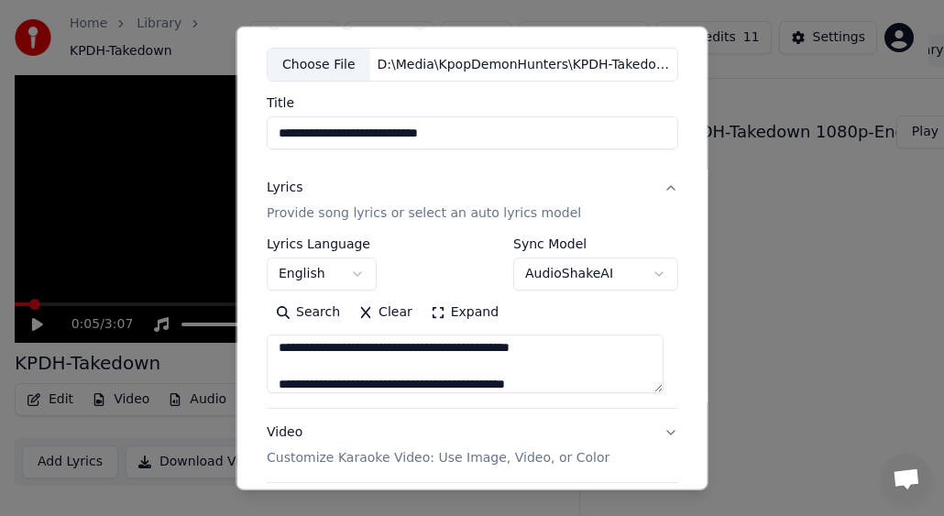
scroll to position [205, 0]
click at [383, 364] on textarea "**********" at bounding box center [465, 364] width 397 height 59
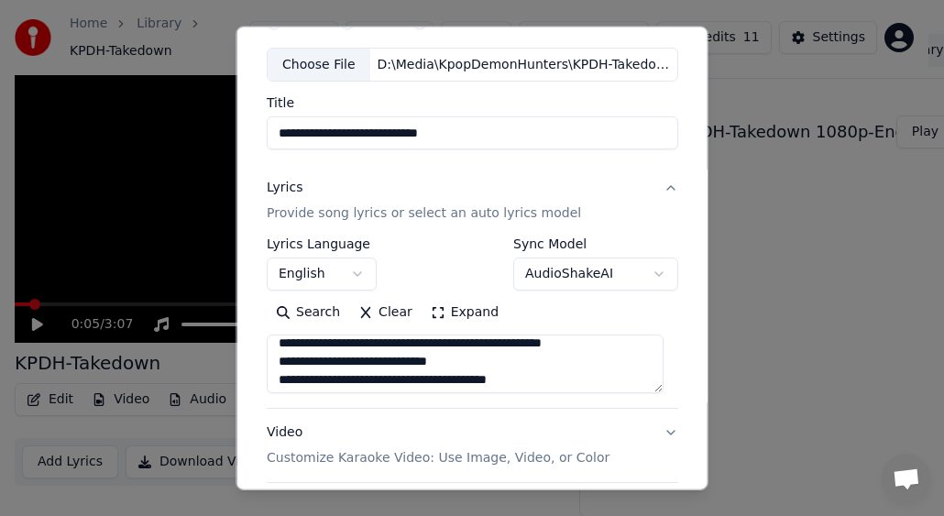
scroll to position [214, 0]
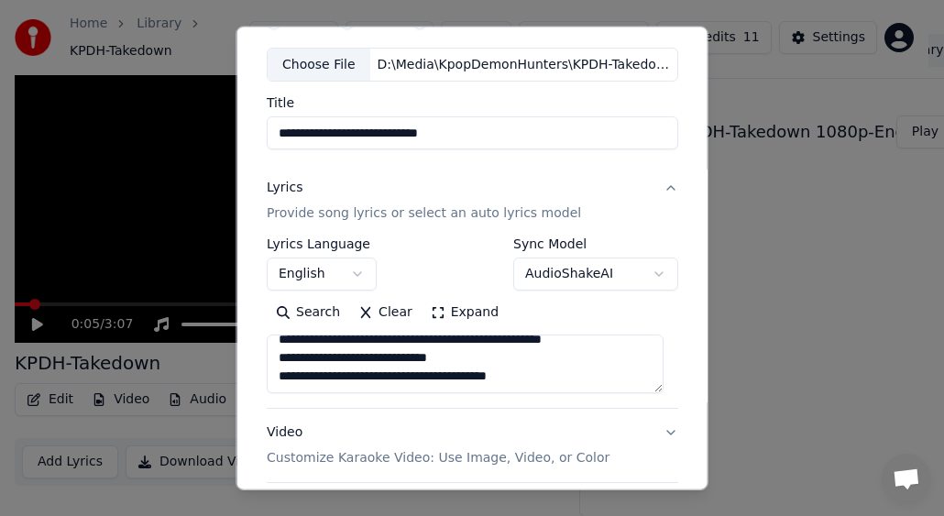
click at [573, 372] on textarea "**********" at bounding box center [465, 364] width 397 height 59
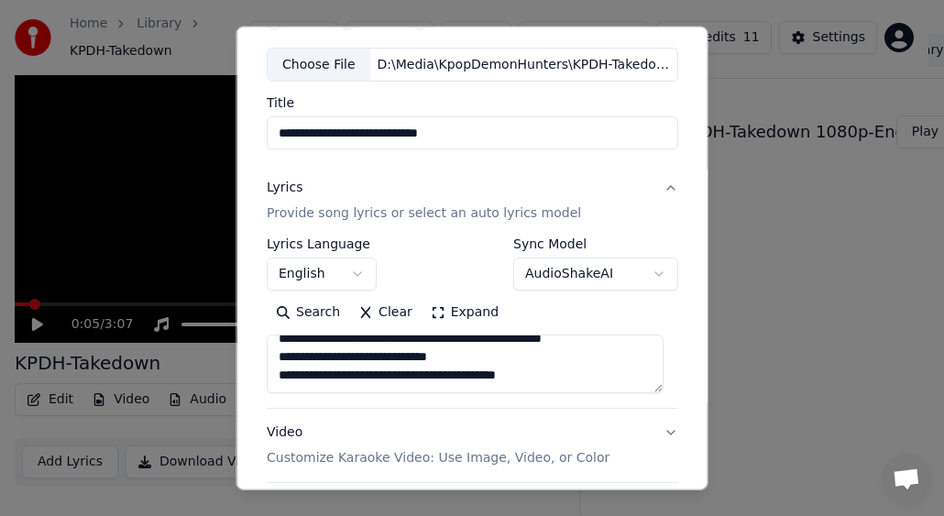
paste textarea "**********"
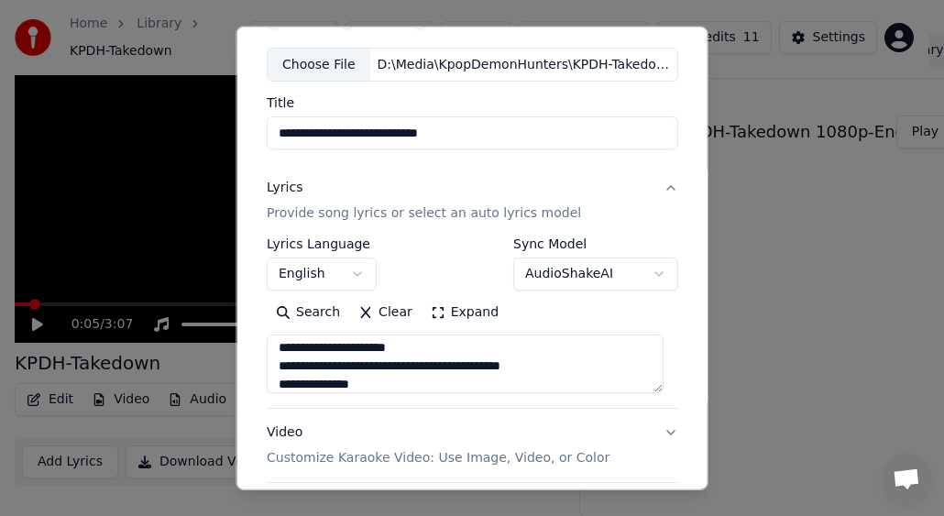
scroll to position [334, 0]
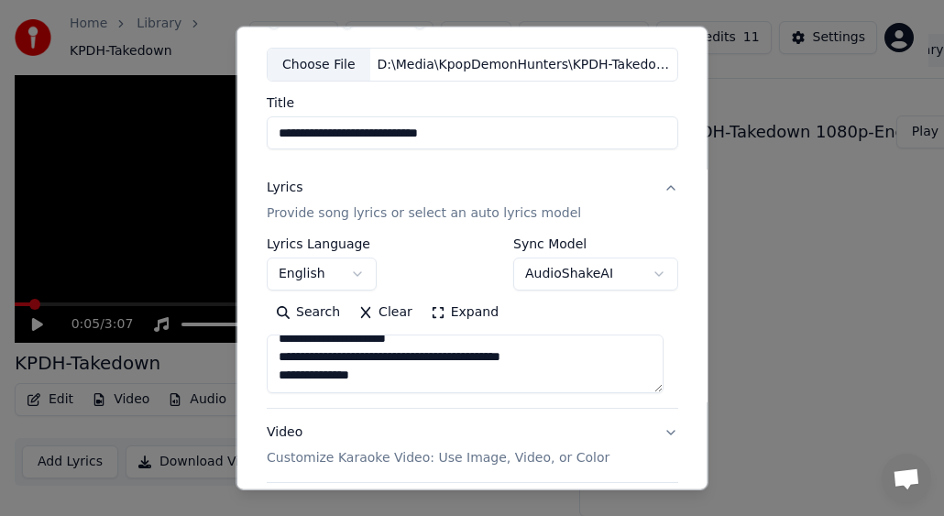
click at [402, 380] on textarea "**********" at bounding box center [465, 364] width 397 height 59
paste textarea "**********"
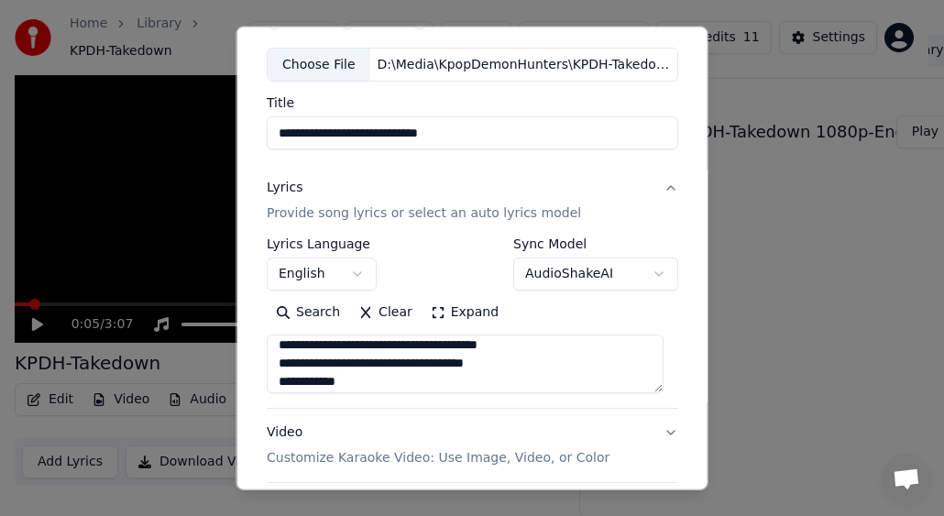
click at [383, 374] on textarea "**********" at bounding box center [465, 364] width 397 height 59
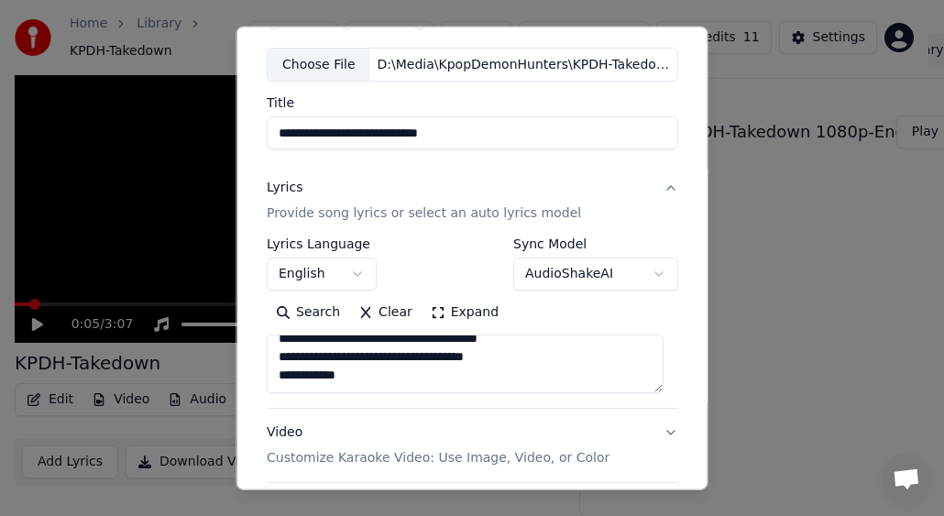
scroll to position [452, 0]
click at [495, 382] on textarea "**********" at bounding box center [465, 364] width 397 height 59
paste textarea "**********"
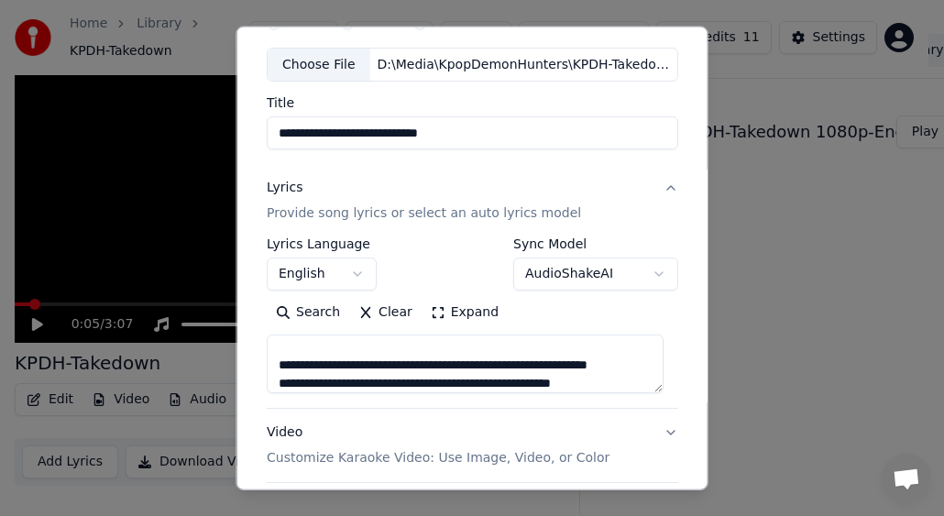
scroll to position [480, 0]
click at [365, 363] on textarea at bounding box center [465, 364] width 397 height 59
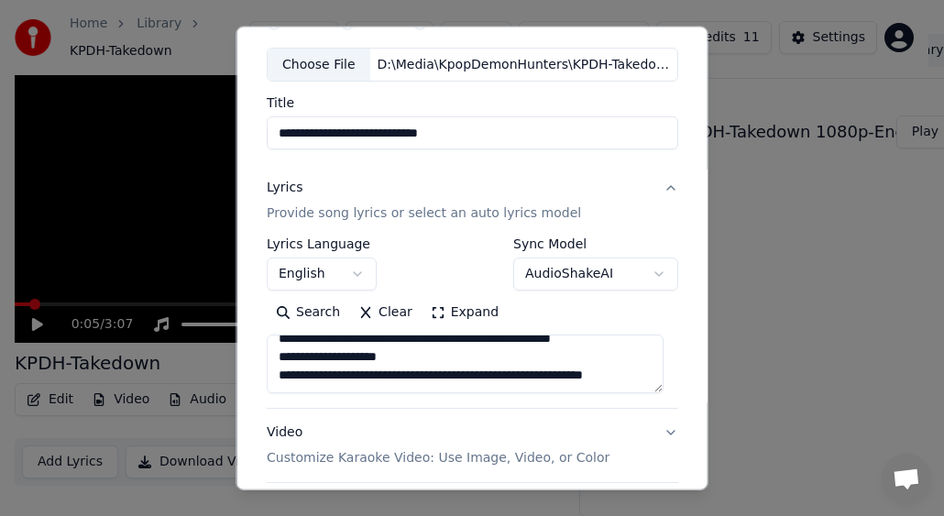
scroll to position [535, 0]
click at [396, 369] on textarea at bounding box center [465, 364] width 397 height 59
click at [635, 384] on textarea at bounding box center [465, 364] width 397 height 59
paste textarea "**********"
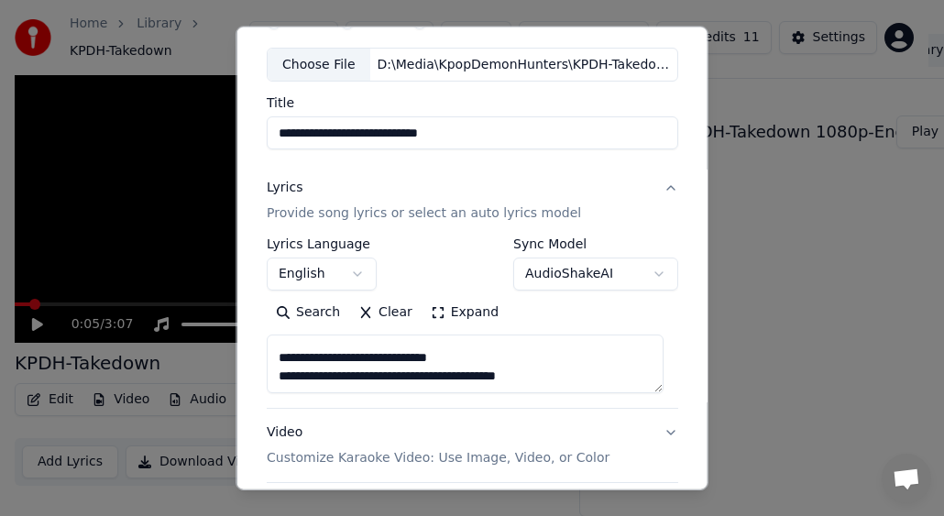
scroll to position [627, 0]
click at [368, 369] on textarea at bounding box center [465, 364] width 397 height 59
paste textarea "**********"
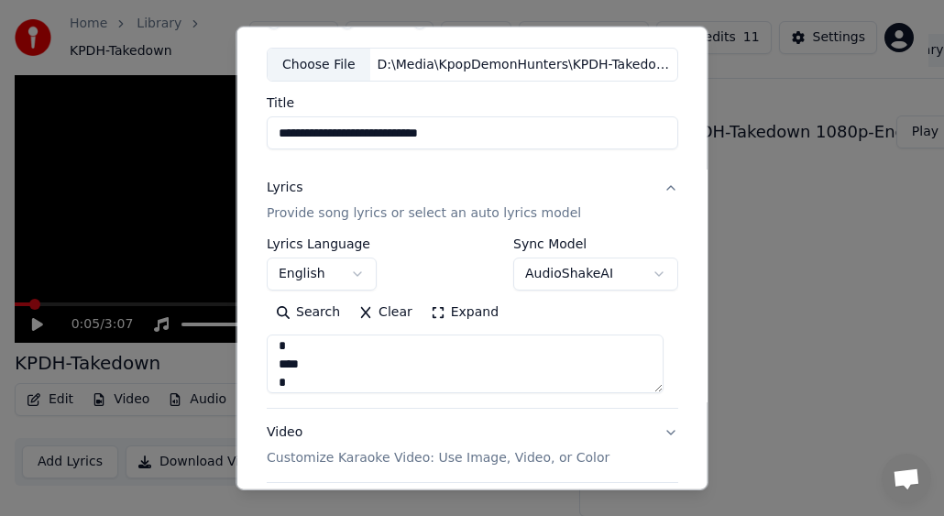
scroll to position [666, 0]
click at [471, 363] on textarea at bounding box center [465, 364] width 397 height 59
click at [491, 357] on textarea at bounding box center [465, 364] width 397 height 59
click at [501, 363] on textarea at bounding box center [465, 364] width 397 height 59
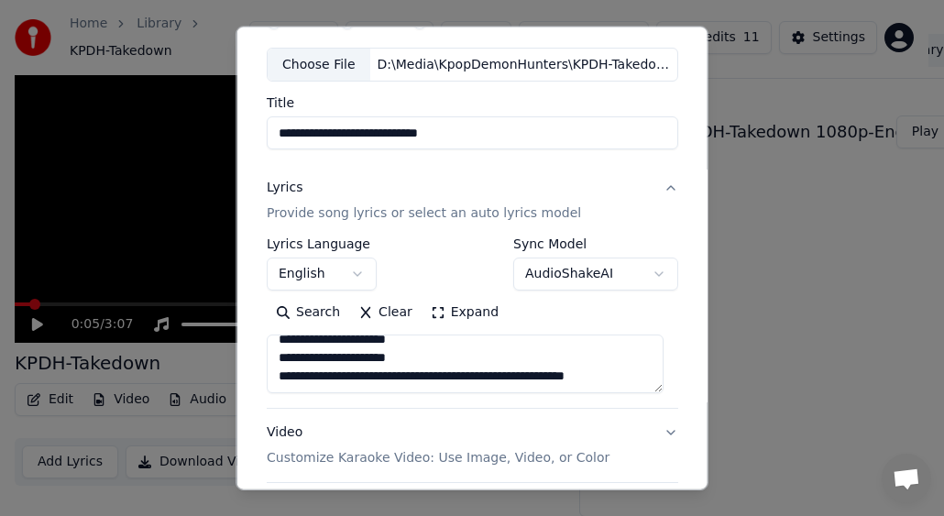
scroll to position [689, 0]
click at [633, 376] on textarea at bounding box center [465, 364] width 397 height 59
paste textarea "**********"
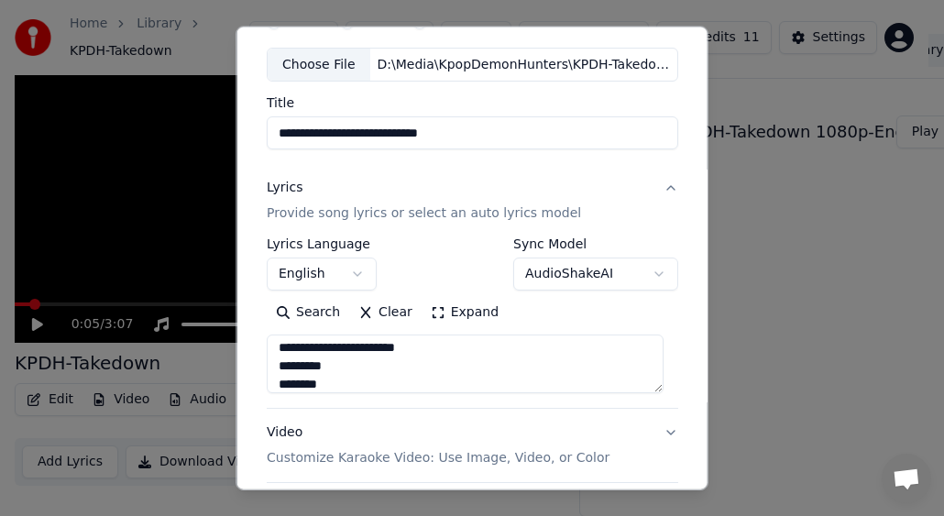
scroll to position [774, 0]
click at [477, 380] on textarea at bounding box center [465, 364] width 397 height 59
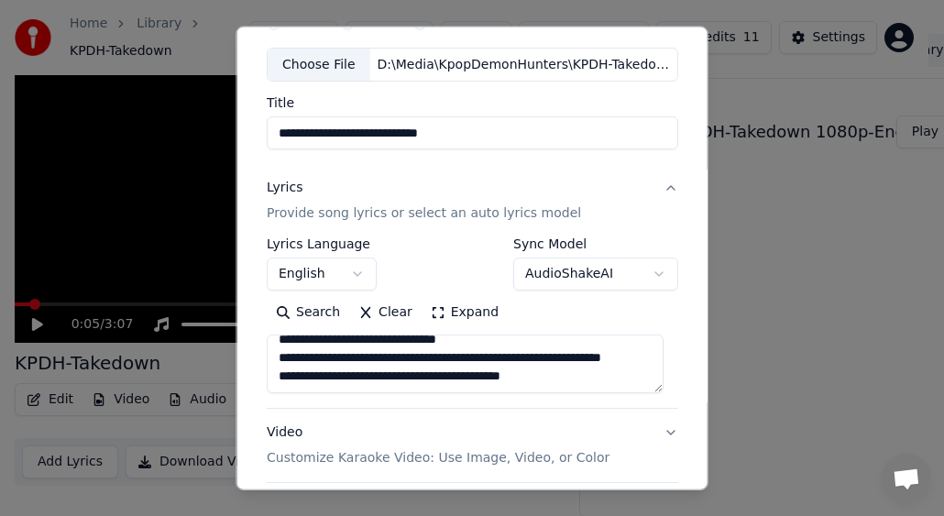
scroll to position [865, 0]
click at [549, 376] on textarea at bounding box center [465, 364] width 397 height 59
paste textarea "**********"
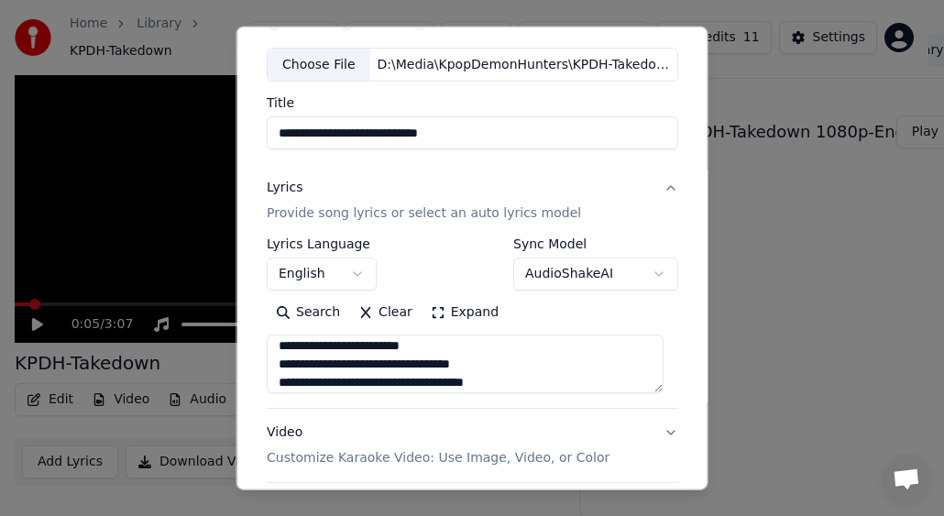
scroll to position [957, 0]
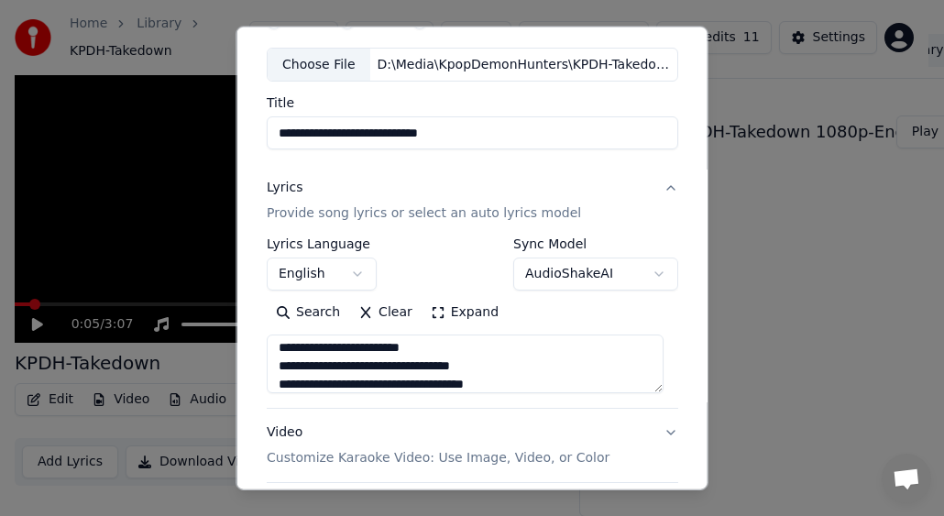
click at [436, 365] on textarea at bounding box center [465, 364] width 397 height 59
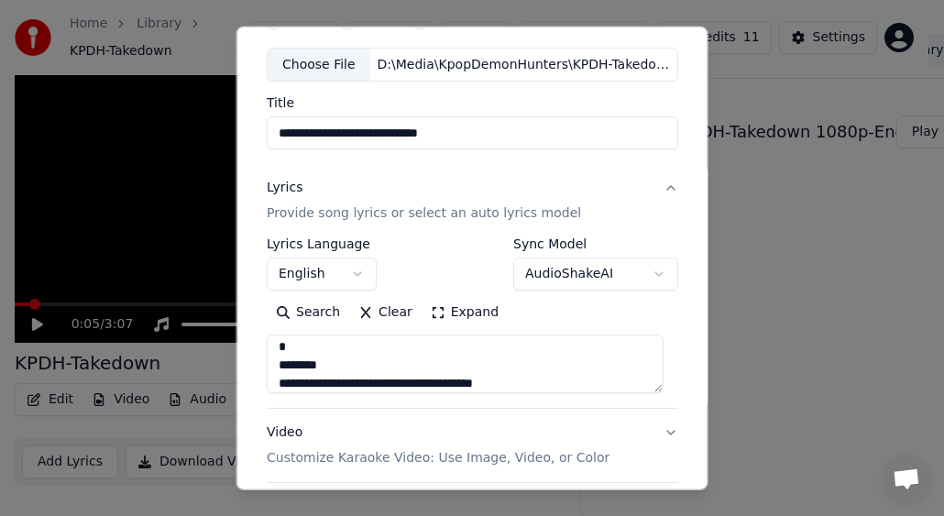
scroll to position [884, 0]
click at [479, 376] on textarea at bounding box center [465, 364] width 397 height 59
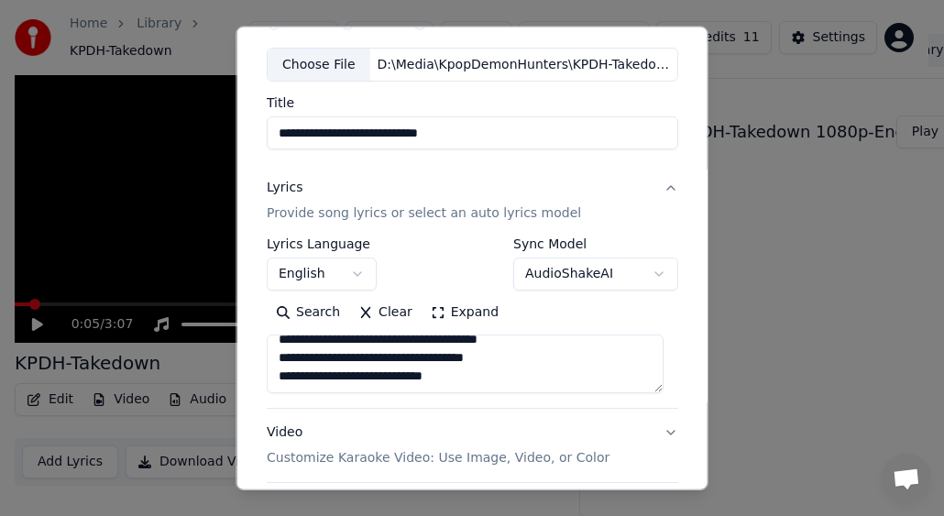
scroll to position [994, 0]
drag, startPoint x: 523, startPoint y: 382, endPoint x: 534, endPoint y: 381, distance: 12.0
click at [523, 382] on textarea at bounding box center [465, 364] width 397 height 59
paste textarea "**********"
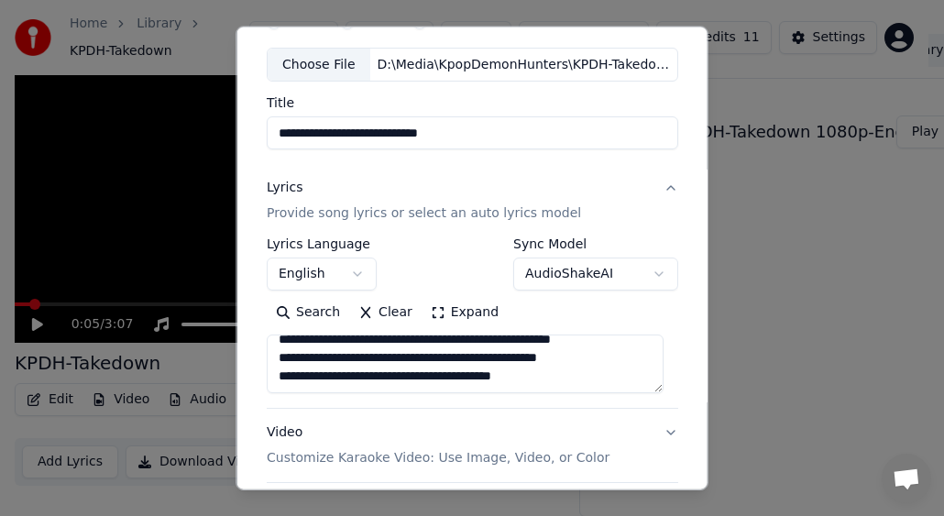
click at [572, 381] on textarea at bounding box center [465, 364] width 397 height 59
click at [367, 367] on textarea at bounding box center [465, 364] width 397 height 59
click at [558, 377] on textarea at bounding box center [465, 364] width 397 height 59
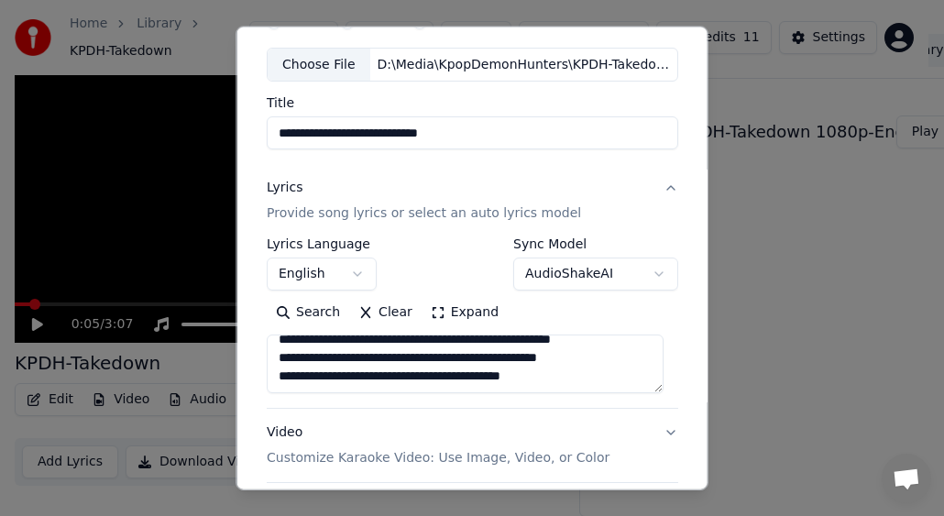
paste textarea "**********"
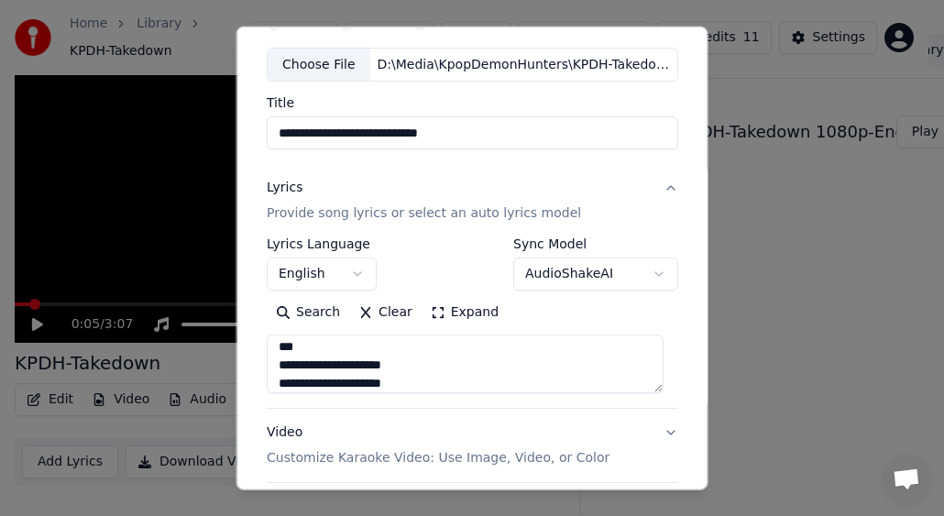
scroll to position [1286, 0]
click at [394, 365] on textarea at bounding box center [465, 364] width 397 height 59
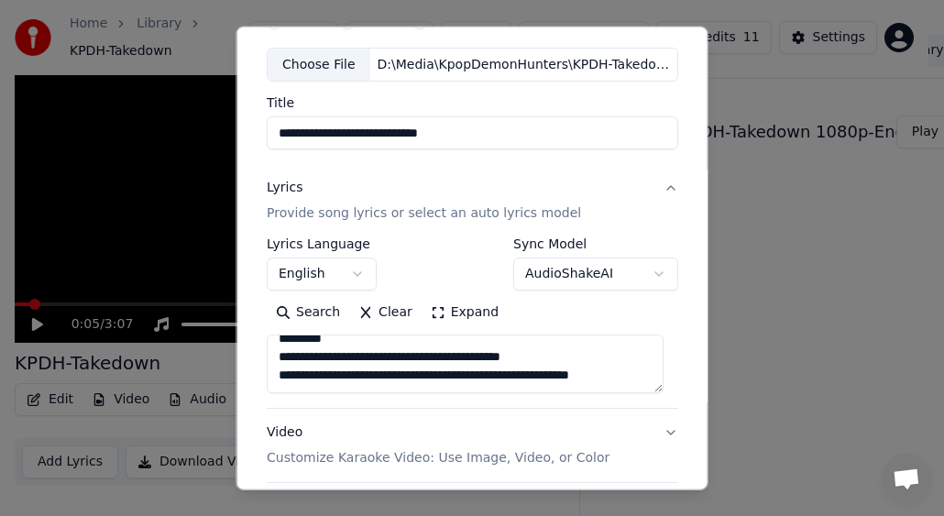
scroll to position [1305, 0]
click at [610, 365] on textarea at bounding box center [465, 364] width 397 height 59
click at [338, 370] on textarea at bounding box center [465, 364] width 397 height 59
paste textarea "**********"
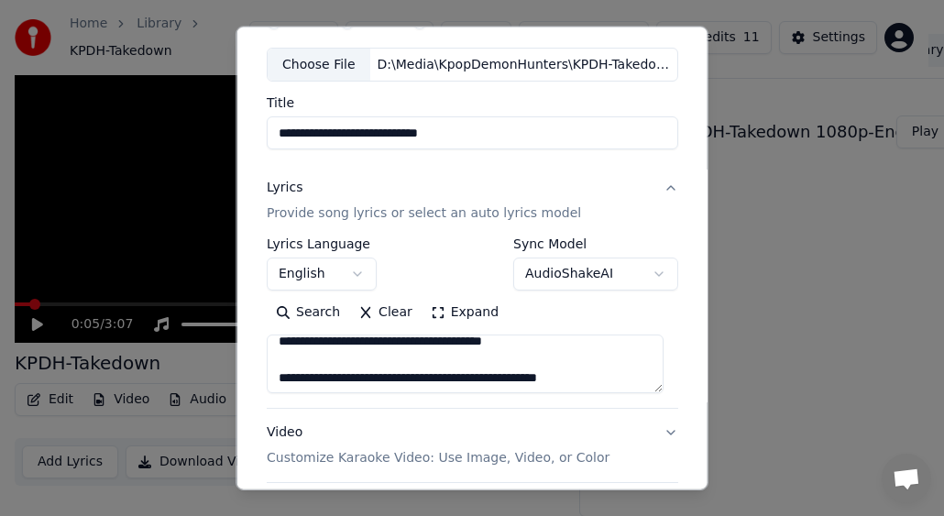
scroll to position [0, 0]
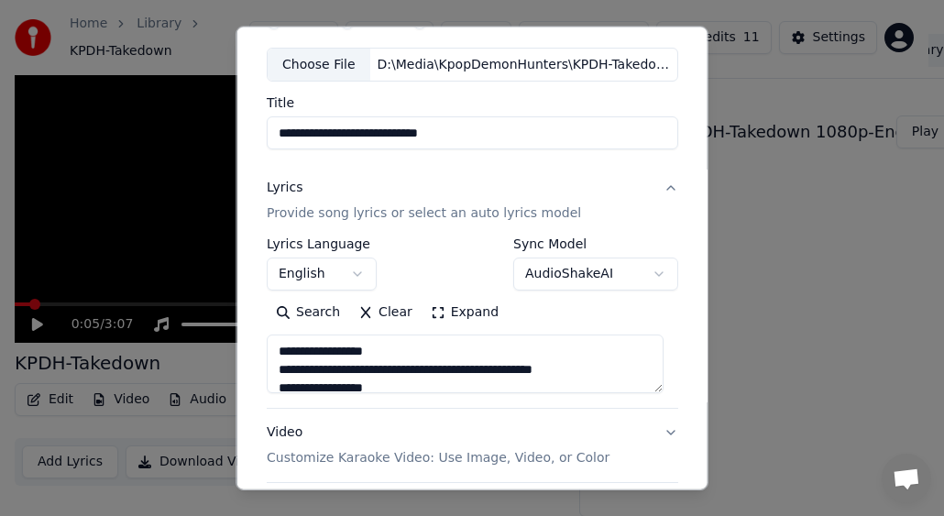
drag, startPoint x: 438, startPoint y: 378, endPoint x: 226, endPoint y: 295, distance: 228.1
click at [226, 295] on body "**********" at bounding box center [464, 217] width 929 height 516
type textarea "**********"
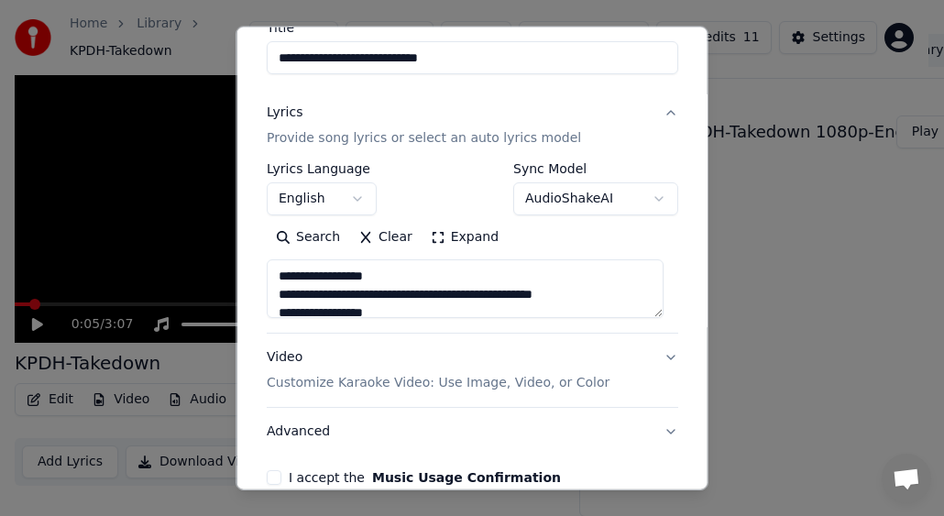
scroll to position [259, 0]
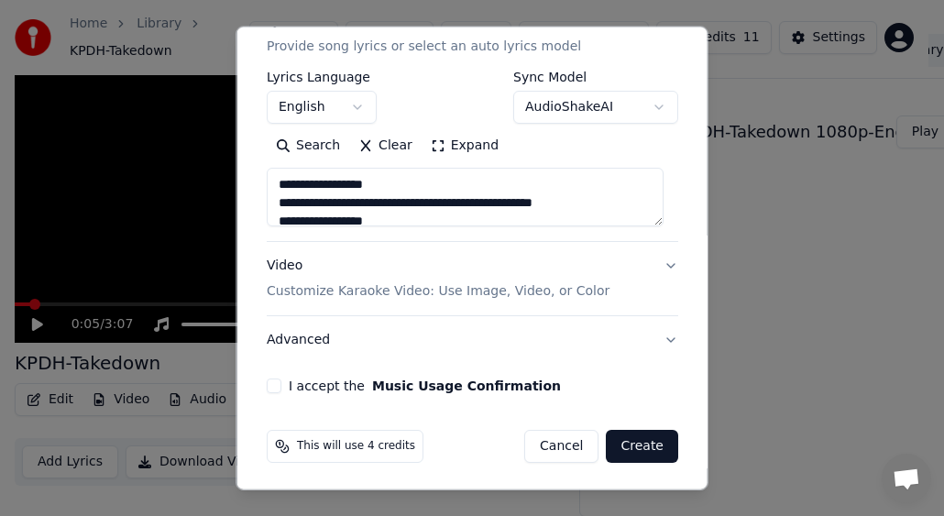
click at [275, 385] on button "I accept the Music Usage Confirmation" at bounding box center [274, 386] width 15 height 15
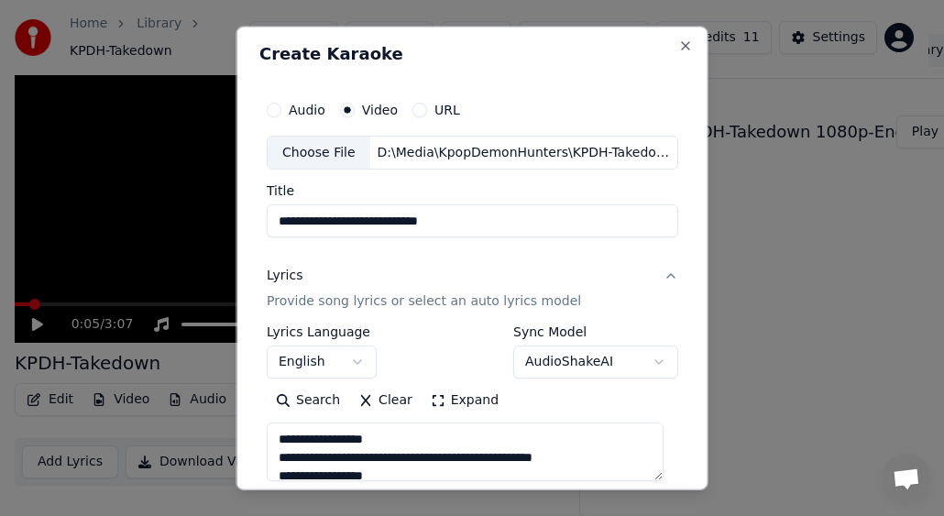
scroll to position [0, 0]
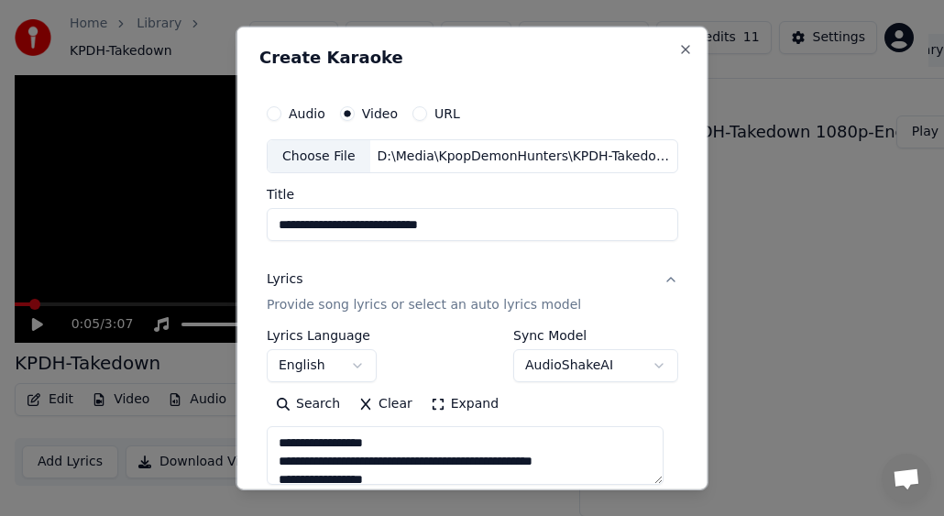
click at [621, 154] on div "D:\Media\KpopDemonHunters\KPDH-Takedown 1080p-English-TD.mp4" at bounding box center [522, 156] width 307 height 18
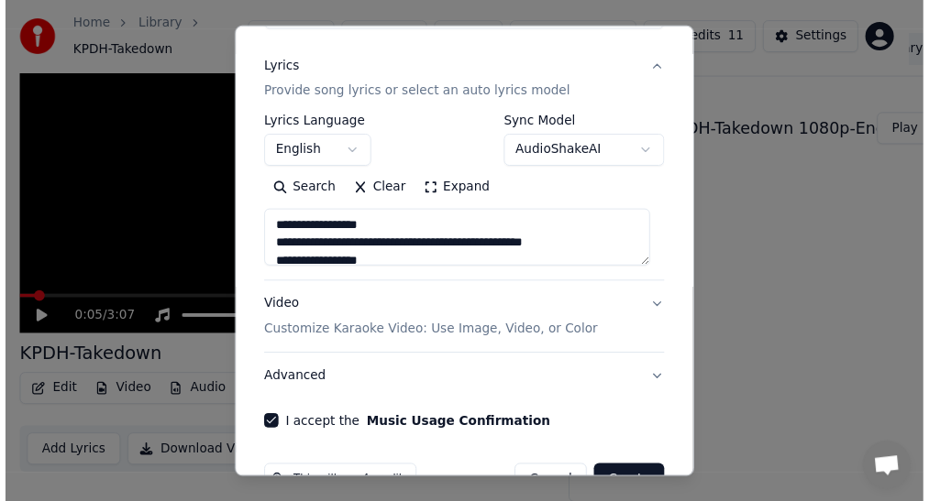
scroll to position [259, 0]
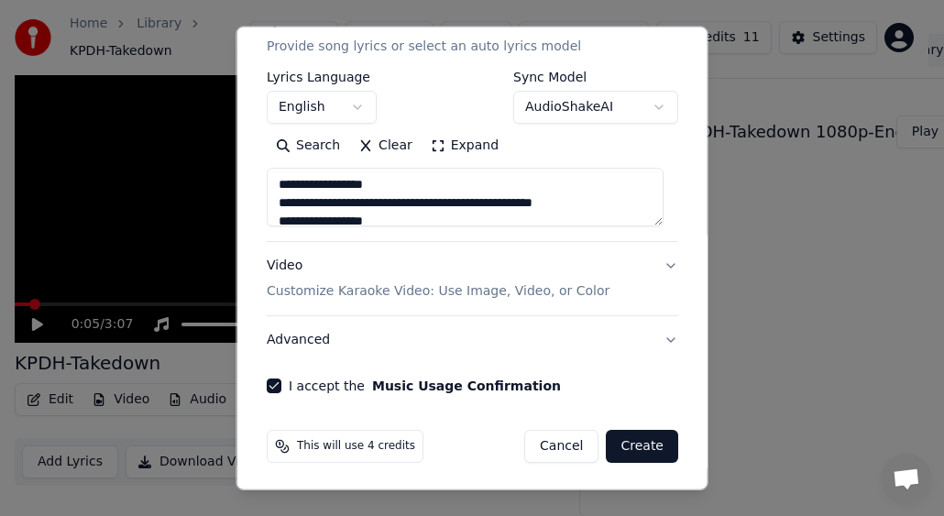
click at [644, 444] on button "Create" at bounding box center [642, 446] width 72 height 33
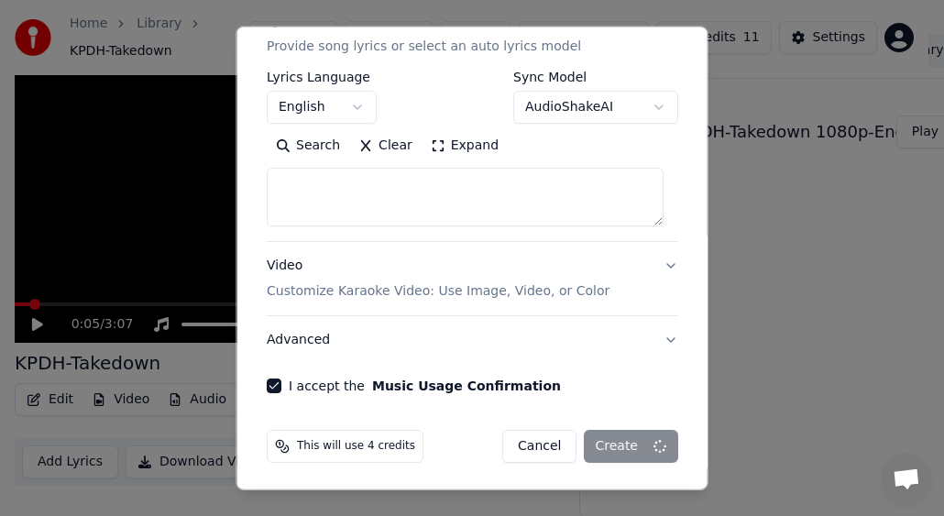
select select
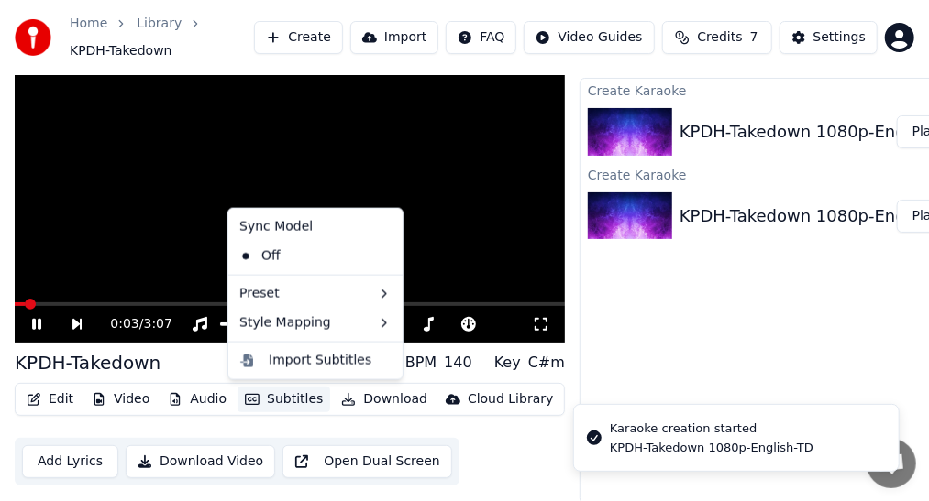
click at [286, 401] on button "Subtitles" at bounding box center [283, 400] width 93 height 26
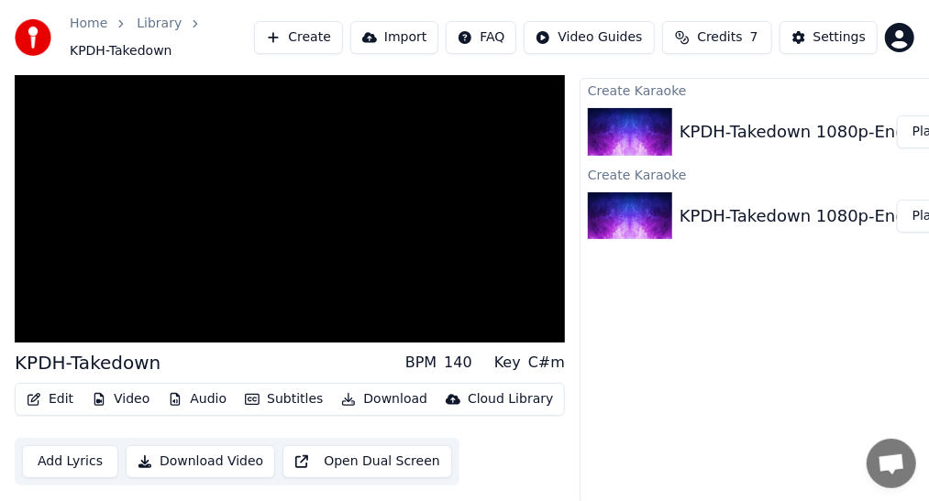
click at [754, 150] on div "KPDH-Takedown 1080p-English-TD Play" at bounding box center [785, 132] width 411 height 62
click at [919, 128] on button "Play" at bounding box center [926, 132] width 58 height 33
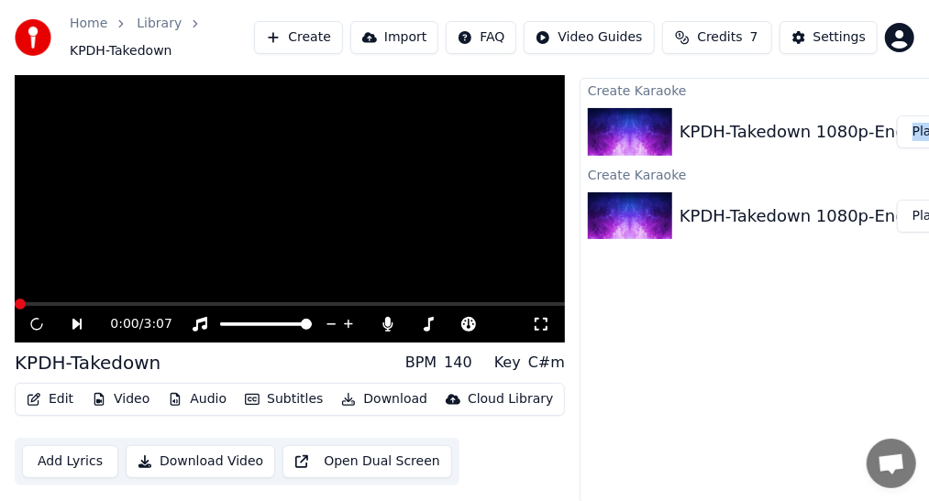
click at [926, 132] on button "Play" at bounding box center [926, 132] width 58 height 33
click at [38, 323] on icon at bounding box center [36, 324] width 11 height 13
click at [99, 304] on span at bounding box center [290, 305] width 550 height 4
click at [76, 303] on span at bounding box center [45, 305] width 61 height 4
click at [304, 398] on button "Subtitles" at bounding box center [283, 400] width 93 height 26
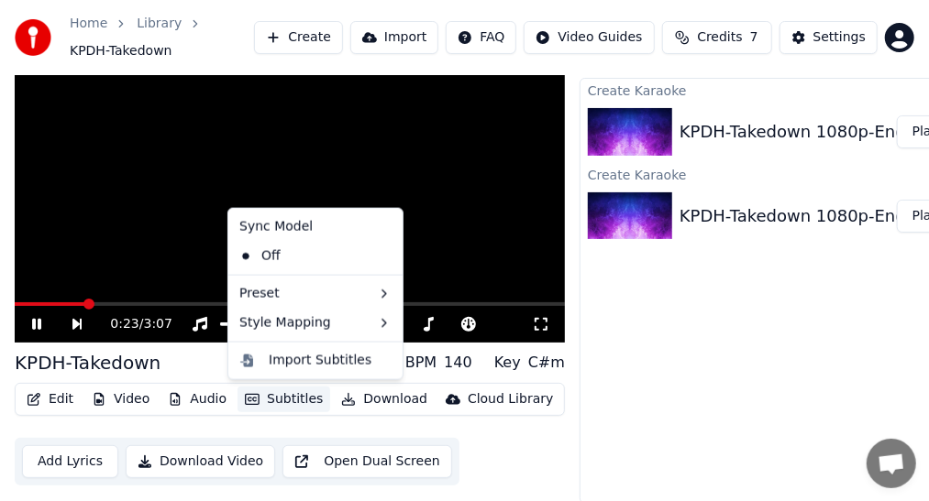
click at [294, 224] on div "Sync Model" at bounding box center [315, 227] width 167 height 29
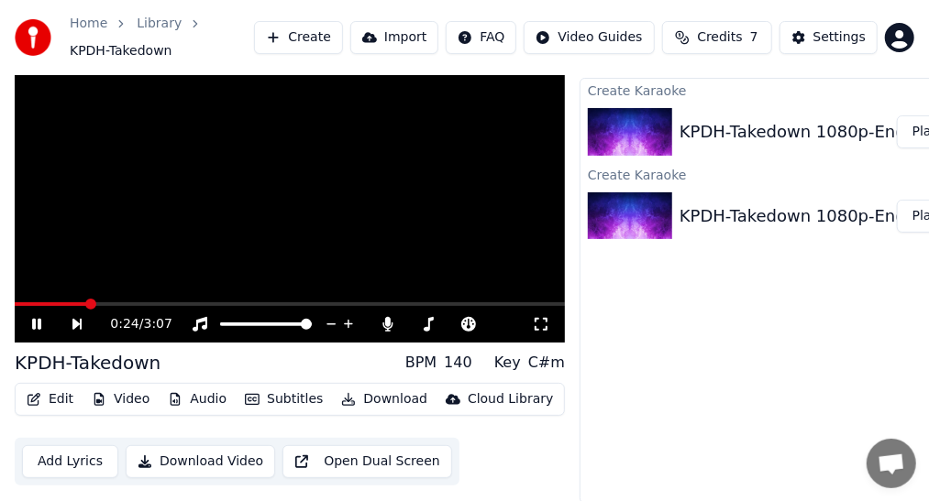
click at [810, 336] on div "Create Karaoke KPDH-Takedown 1080p-English-TD Play Create Karaoke KPDH-Takedown…" at bounding box center [785, 291] width 413 height 426
click at [876, 132] on div "KPDH-Takedown 1080p-English-TD" at bounding box center [820, 132] width 282 height 26
click at [39, 320] on icon at bounding box center [36, 324] width 9 height 11
click at [284, 399] on button "Subtitles" at bounding box center [283, 400] width 93 height 26
click at [285, 399] on button "Subtitles" at bounding box center [283, 400] width 93 height 26
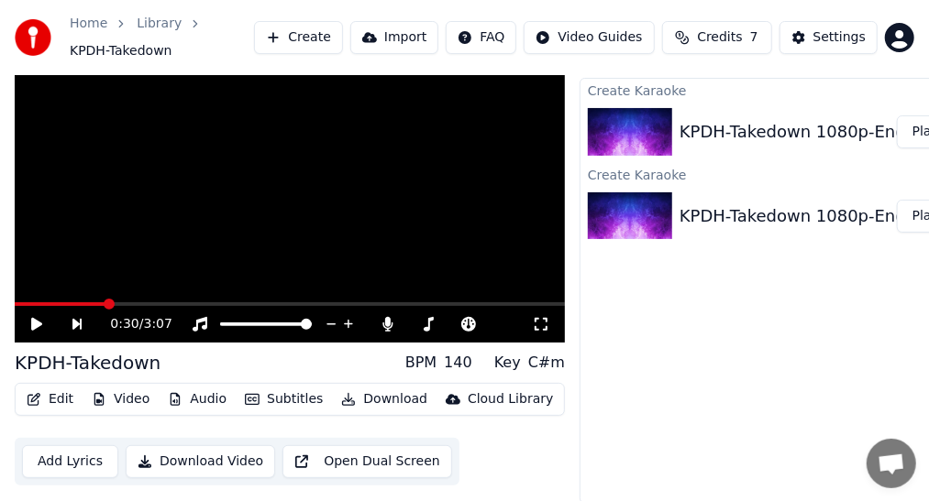
click at [393, 402] on button "Download" at bounding box center [384, 400] width 101 height 26
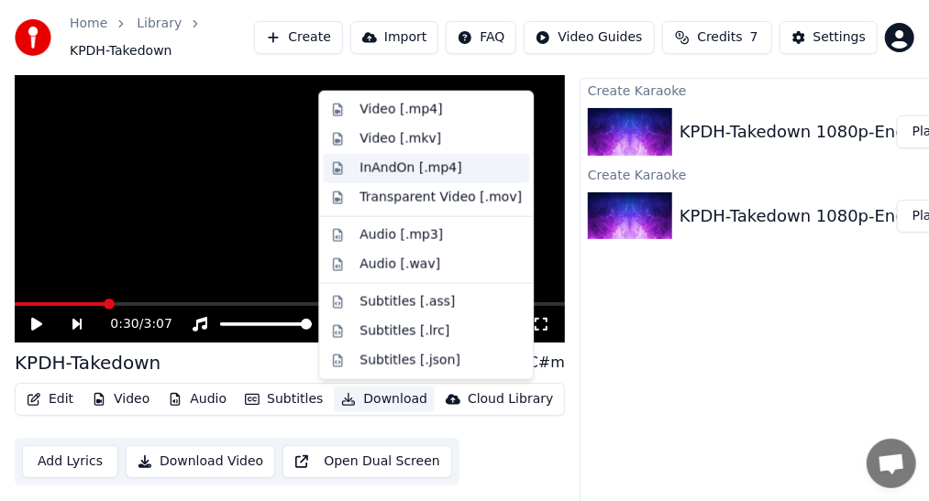
click at [436, 167] on div "InAndOn [.mp4]" at bounding box center [410, 169] width 103 height 18
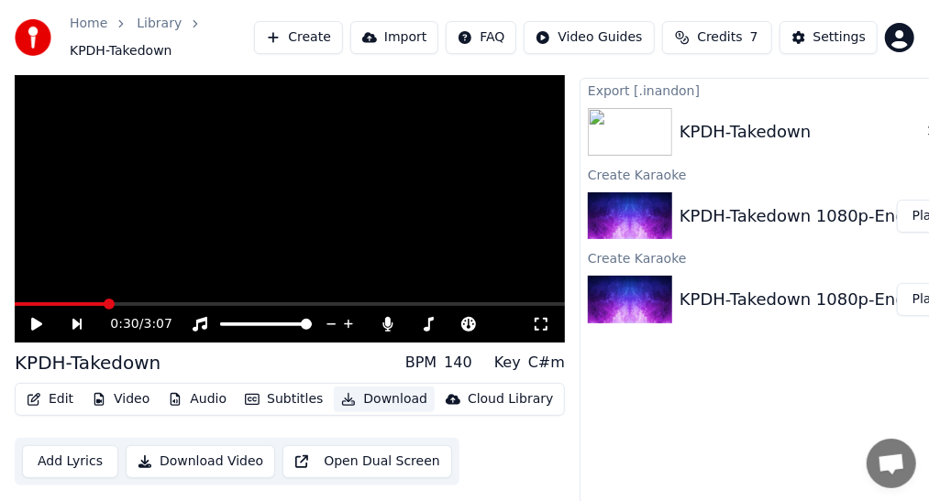
scroll to position [41, 62]
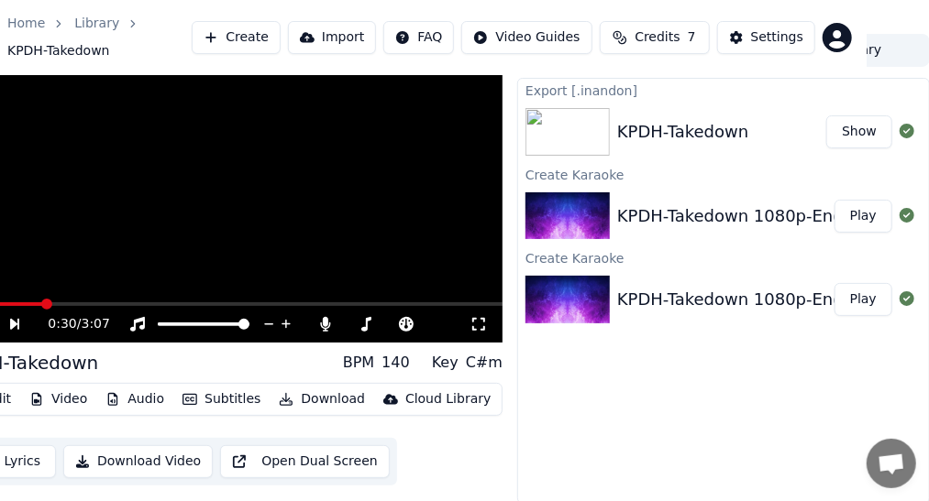
click at [847, 128] on button "Show" at bounding box center [859, 132] width 66 height 33
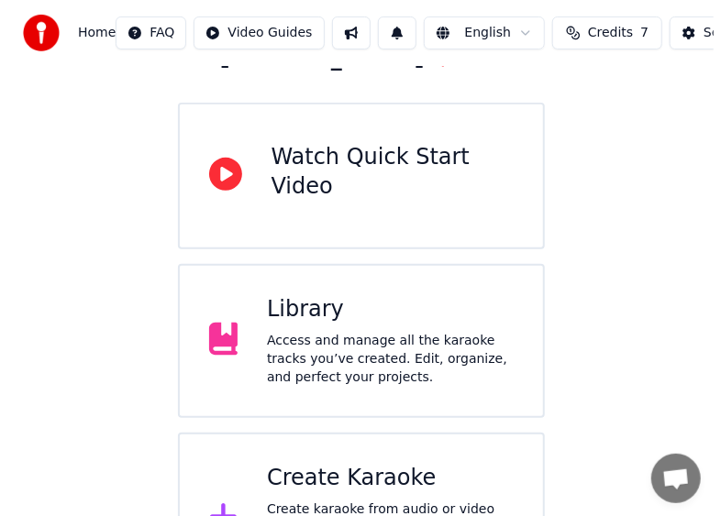
scroll to position [220, 0]
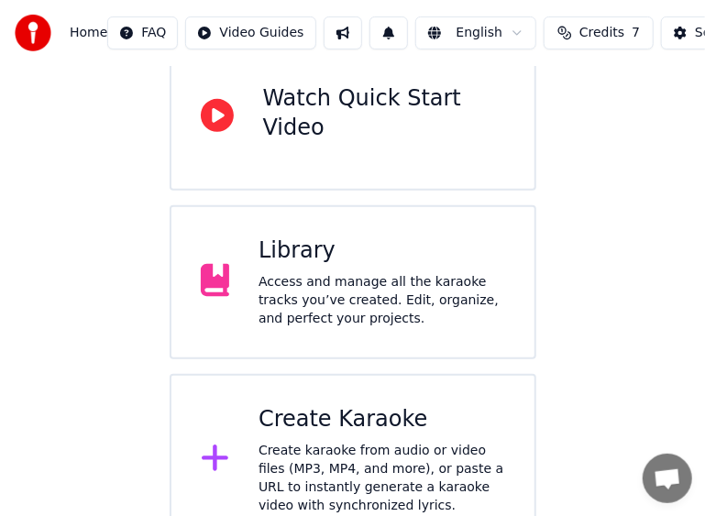
click at [390, 405] on div "Create Karaoke" at bounding box center [382, 419] width 247 height 29
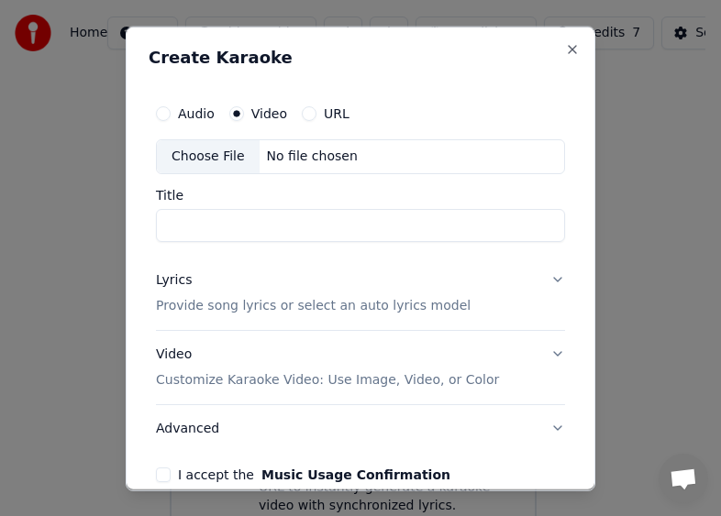
click at [217, 149] on div "Choose File" at bounding box center [208, 155] width 103 height 33
type input "**********"
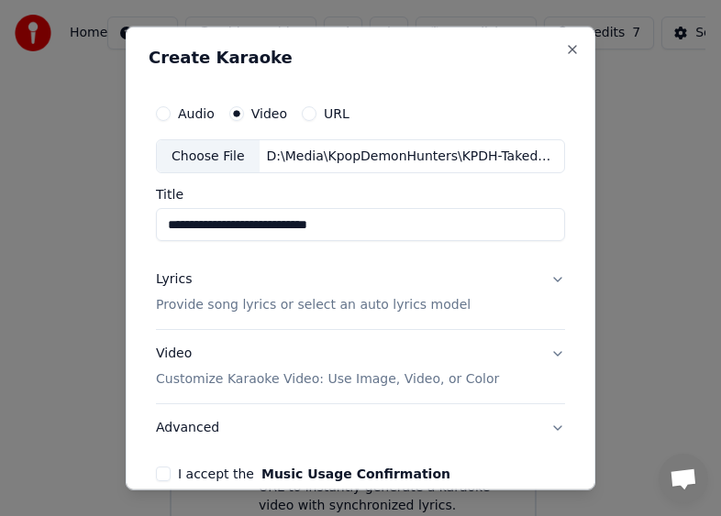
click at [370, 227] on input "**********" at bounding box center [360, 224] width 409 height 33
click at [540, 281] on button "Lyrics Provide song lyrics or select an auto lyrics model" at bounding box center [360, 292] width 409 height 73
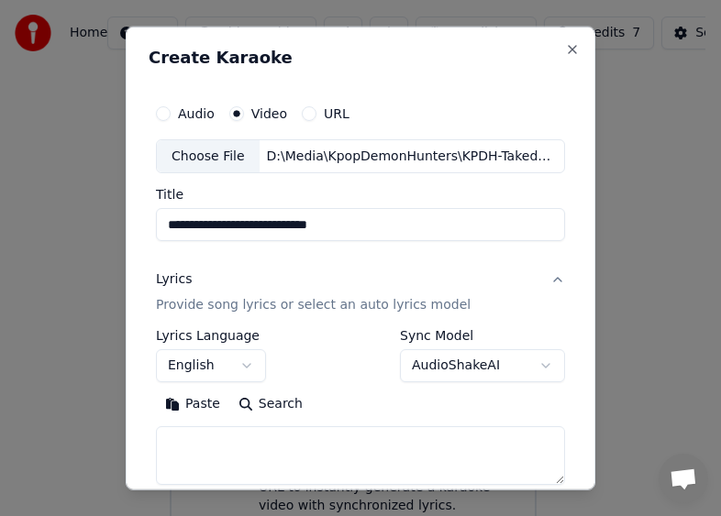
click at [303, 434] on textarea at bounding box center [360, 455] width 409 height 59
paste textarea "**********"
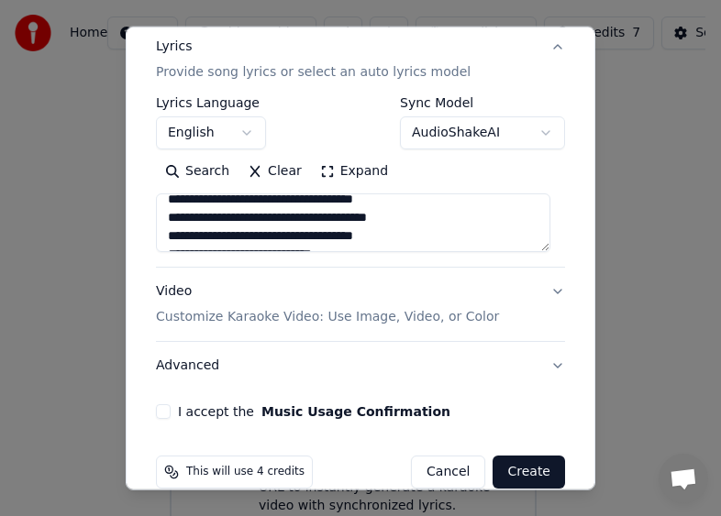
scroll to position [259, 0]
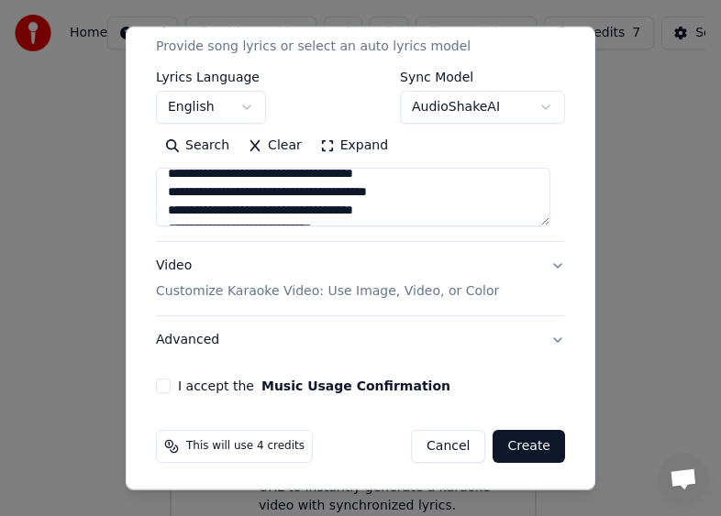
type textarea "**********"
click at [161, 385] on button "I accept the Music Usage Confirmation" at bounding box center [163, 386] width 15 height 15
click at [515, 444] on button "Create" at bounding box center [528, 446] width 72 height 33
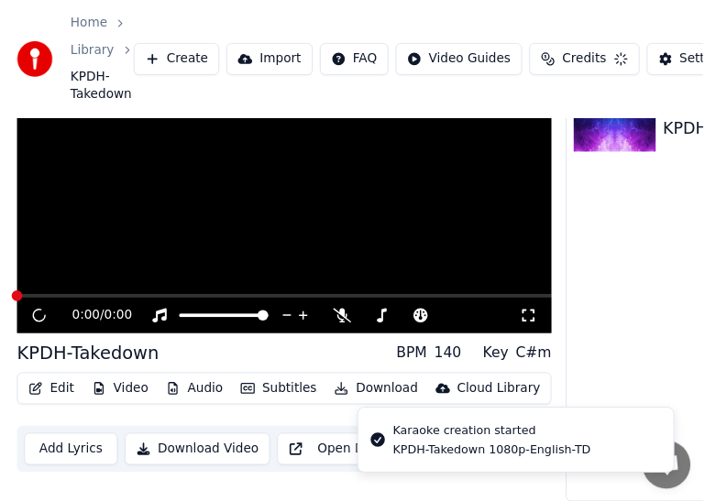
scroll to position [87, 0]
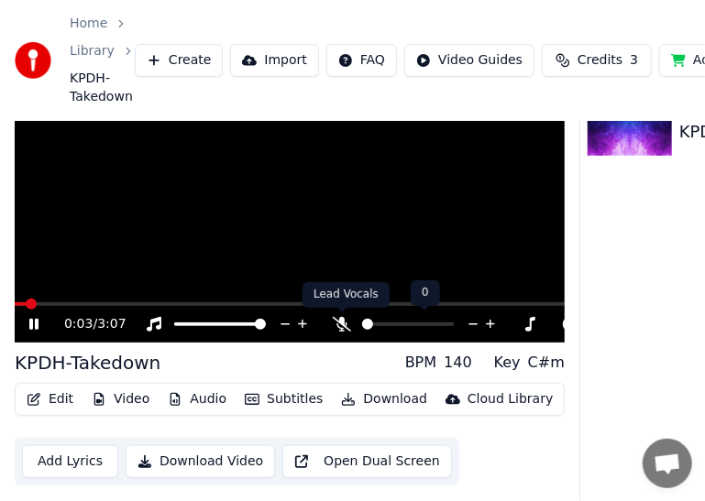
click at [340, 326] on icon at bounding box center [342, 324] width 18 height 15
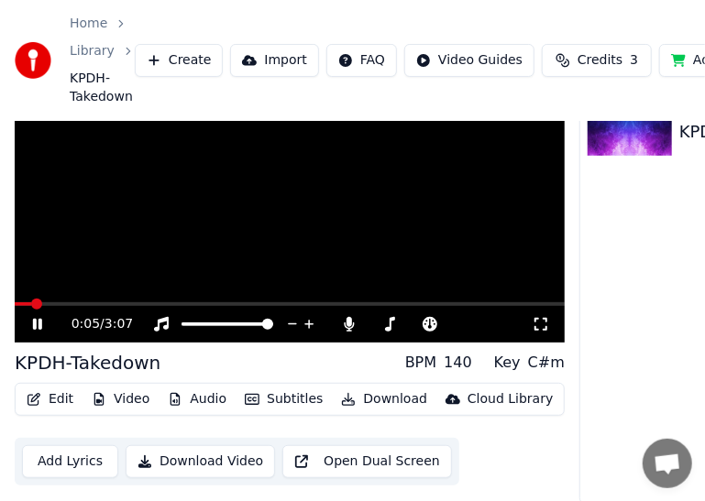
click at [281, 397] on button "Subtitles" at bounding box center [283, 400] width 93 height 26
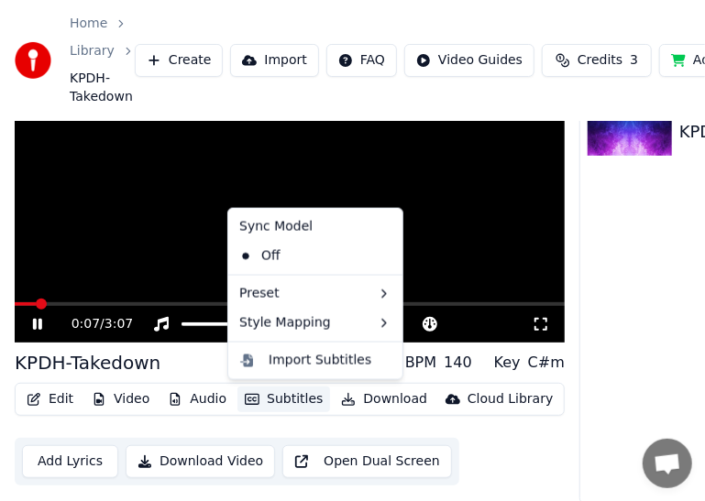
click at [293, 231] on div "Sync Model" at bounding box center [315, 227] width 167 height 29
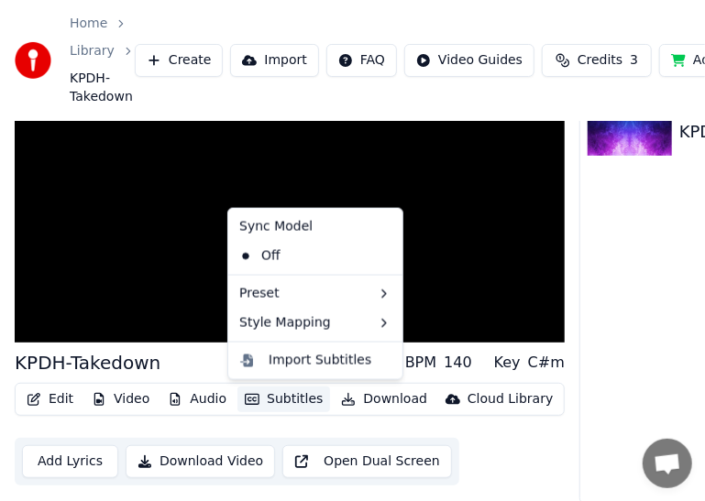
click at [293, 227] on div "Sync Model" at bounding box center [315, 227] width 167 height 29
click at [293, 225] on div "Sync Model" at bounding box center [315, 227] width 167 height 29
click at [293, 224] on div "Sync Model" at bounding box center [315, 227] width 167 height 29
click at [328, 361] on div "Import Subtitles" at bounding box center [320, 361] width 103 height 18
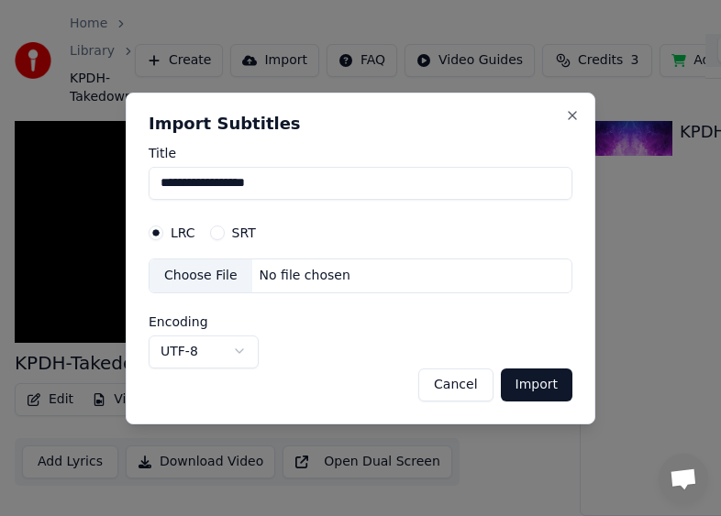
click at [208, 281] on div "Choose File" at bounding box center [200, 275] width 103 height 33
click at [482, 393] on button "Cancel" at bounding box center [455, 384] width 74 height 33
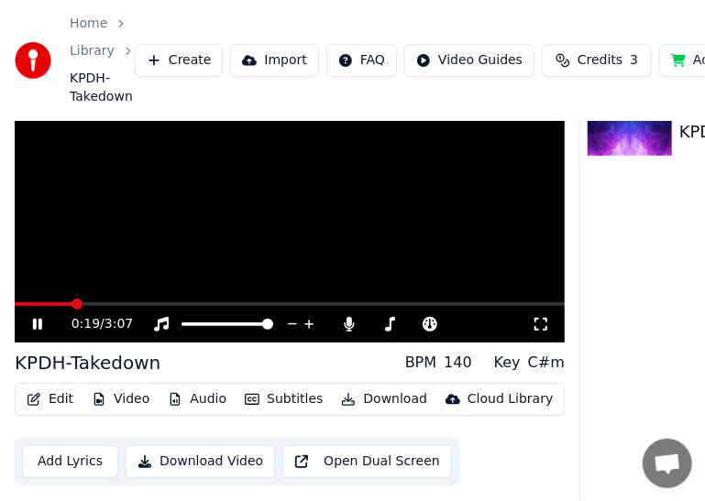
click at [39, 323] on icon at bounding box center [37, 324] width 9 height 11
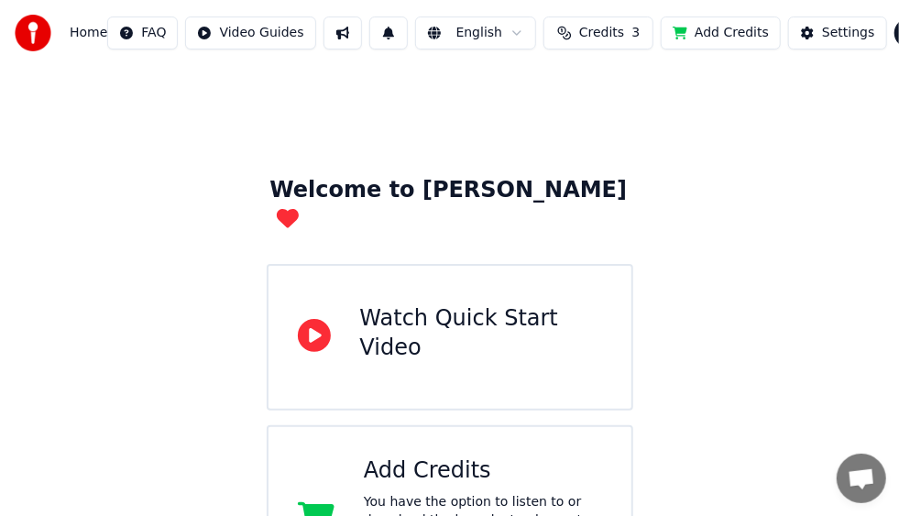
click at [35, 224] on div "Welcome to Youka Watch Quick Start Video Add Credits You have the option to lis…" at bounding box center [449, 519] width 899 height 906
click at [880, 33] on html "Home FAQ Video Guides English Credits 3 Add Credits Settings Welcome to Youka W…" at bounding box center [449, 486] width 899 height 972
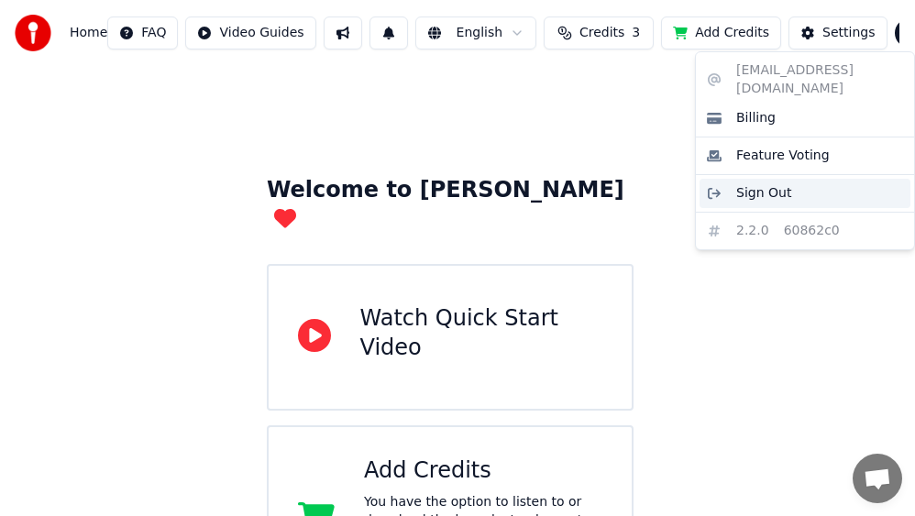
click at [768, 184] on span "Sign Out" at bounding box center [763, 193] width 55 height 18
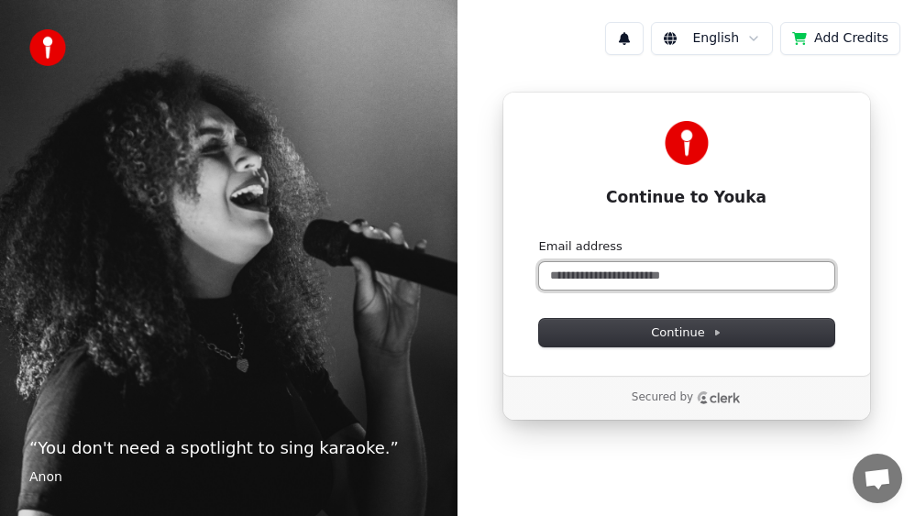
click at [661, 279] on input "Email address" at bounding box center [686, 276] width 295 height 28
paste input "**********"
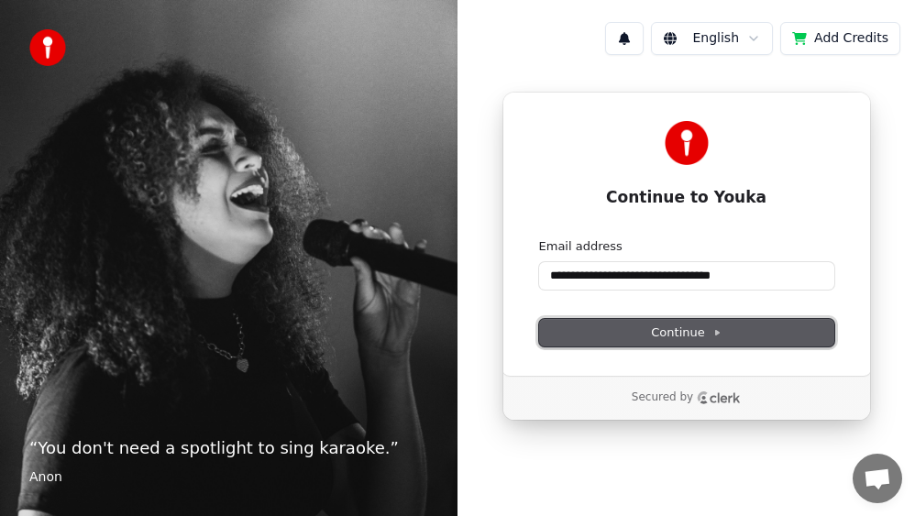
click at [702, 332] on span "Continue" at bounding box center [686, 333] width 70 height 17
type input "**********"
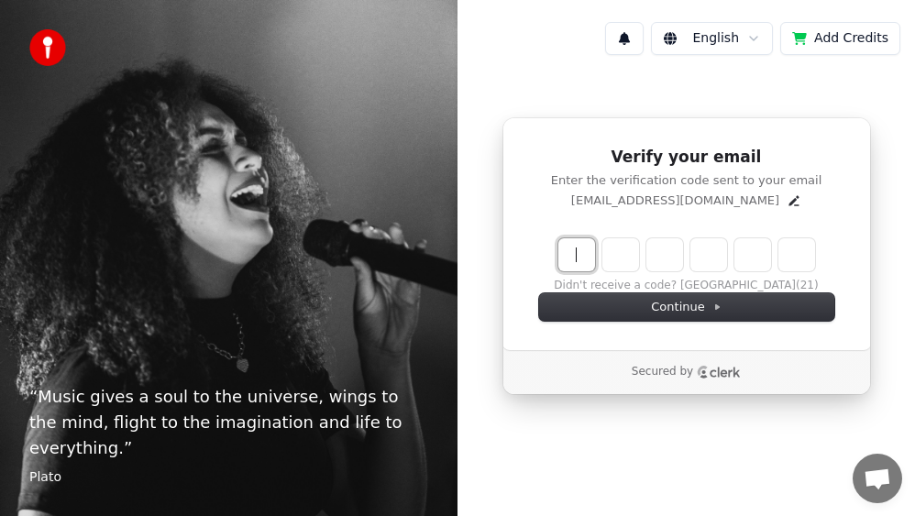
click at [570, 249] on input "Enter verification code" at bounding box center [704, 254] width 293 height 33
type input "******"
